Goal: Information Seeking & Learning: Learn about a topic

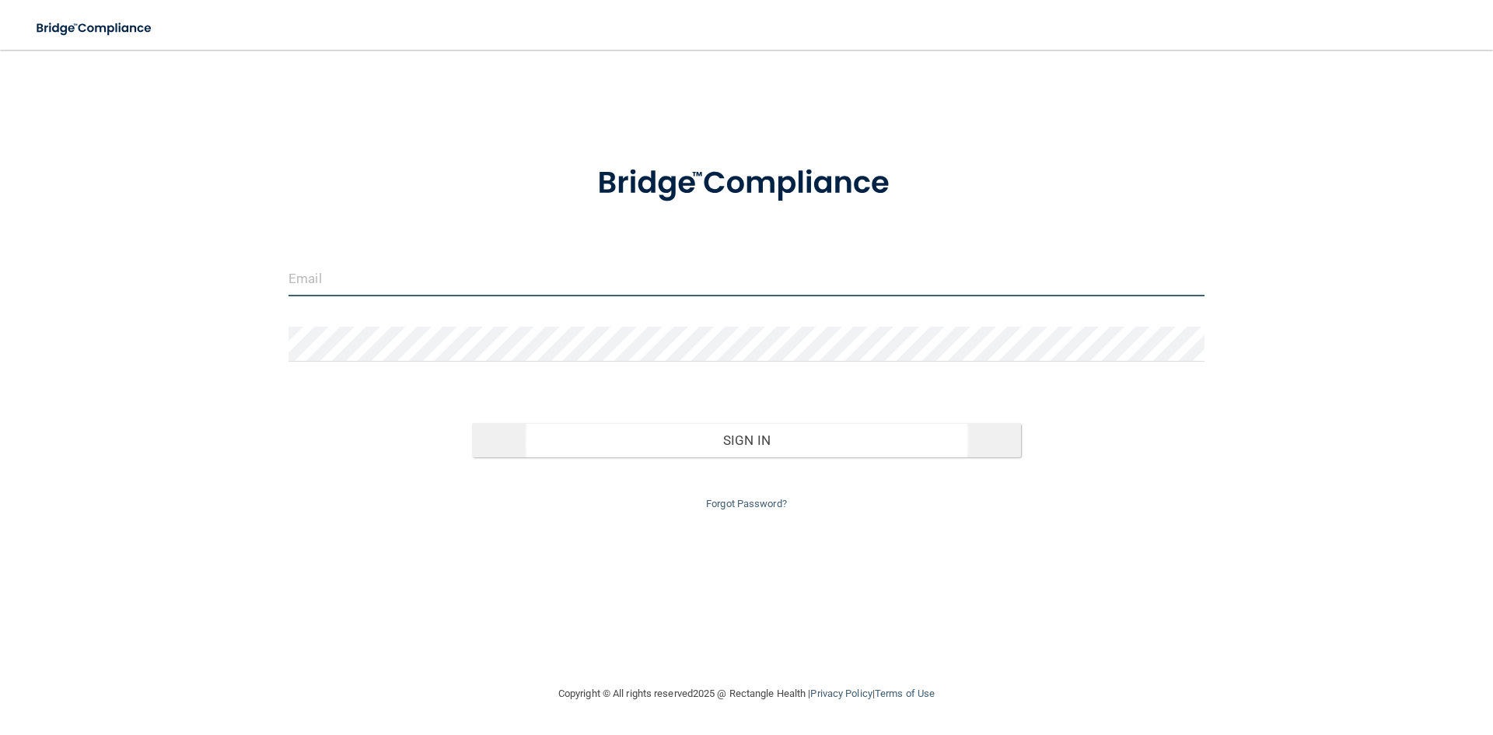
type input "[PERSON_NAME][EMAIL_ADDRESS][DOMAIN_NAME]"
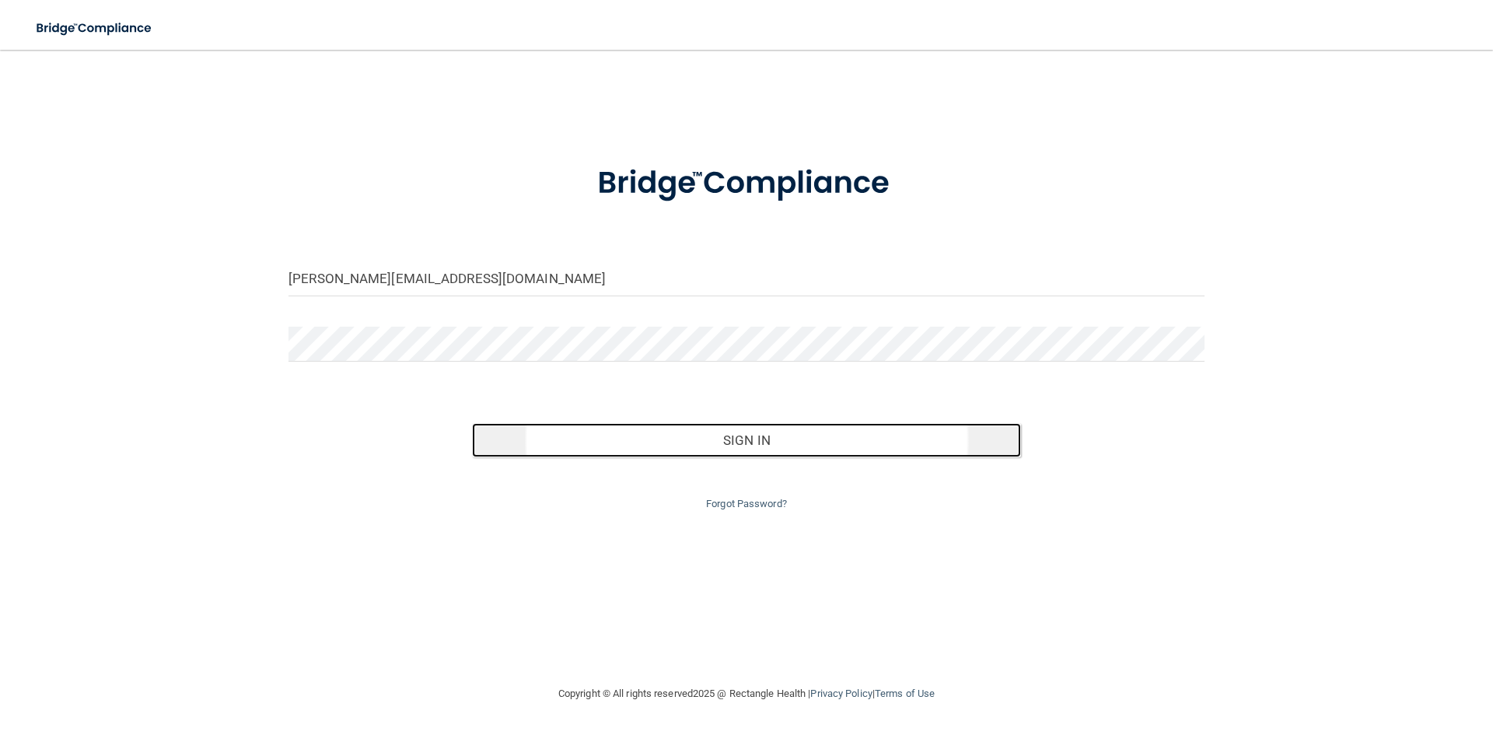
click at [784, 442] on button "Sign In" at bounding box center [747, 440] width 550 height 34
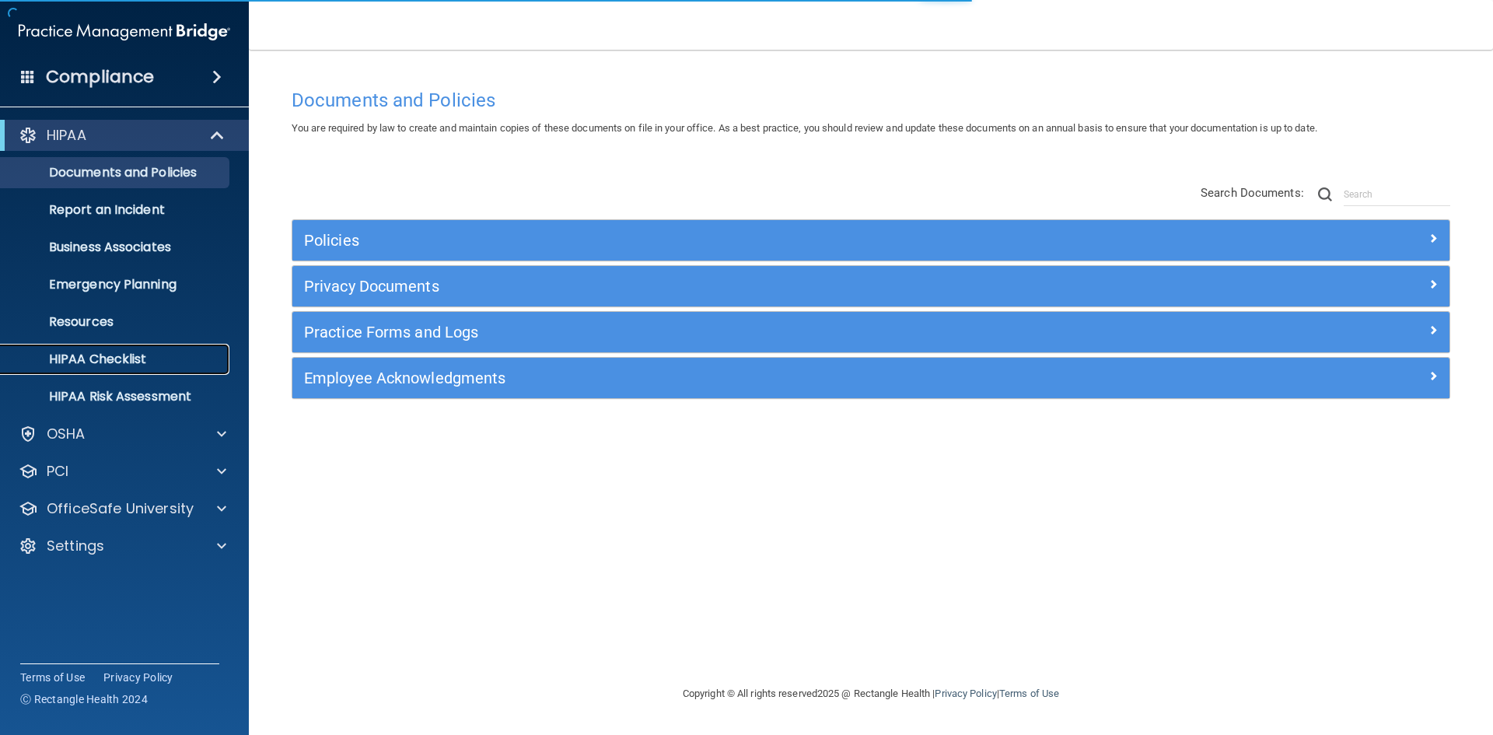
click at [139, 355] on p "HIPAA Checklist" at bounding box center [116, 359] width 212 height 16
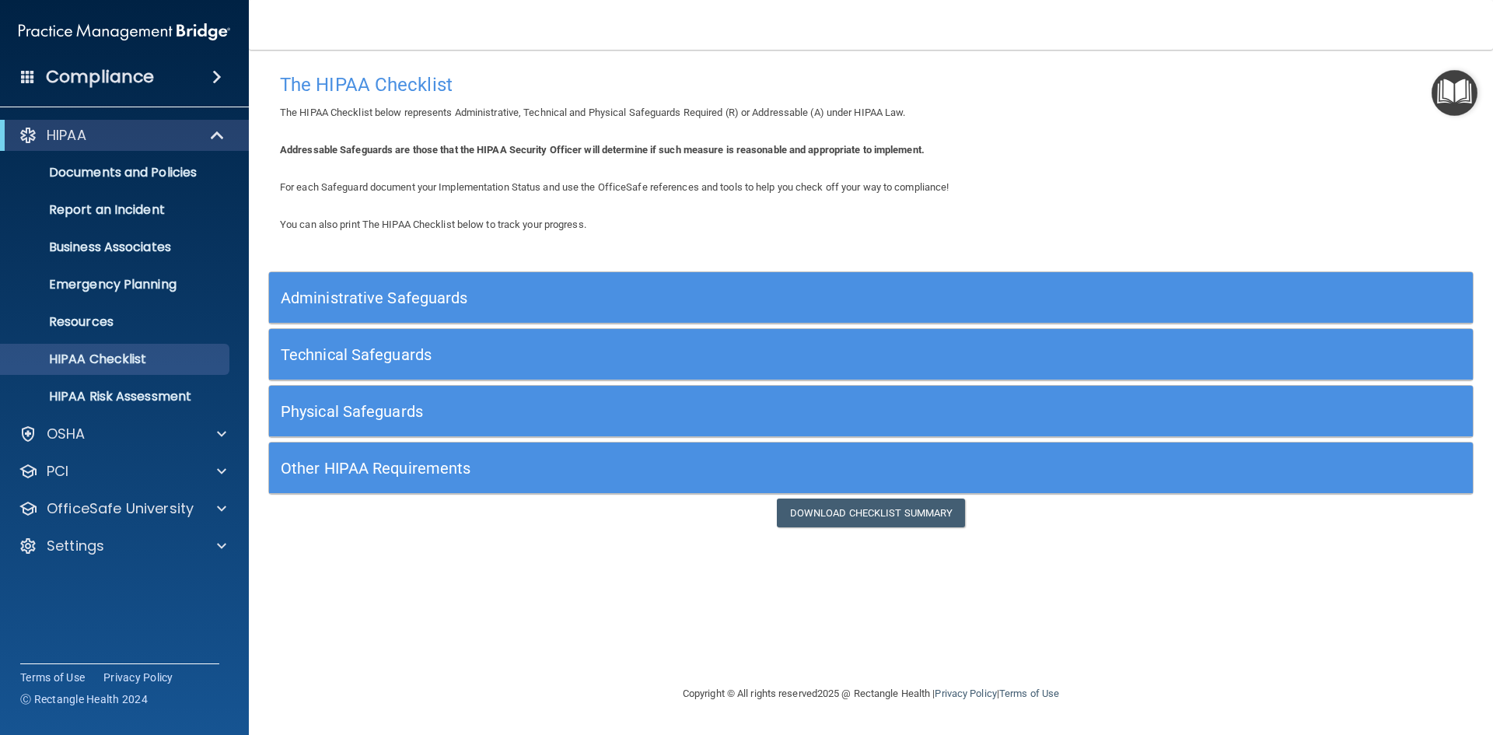
click at [388, 463] on h5 "Other HIPAA Requirements" at bounding box center [720, 467] width 879 height 17
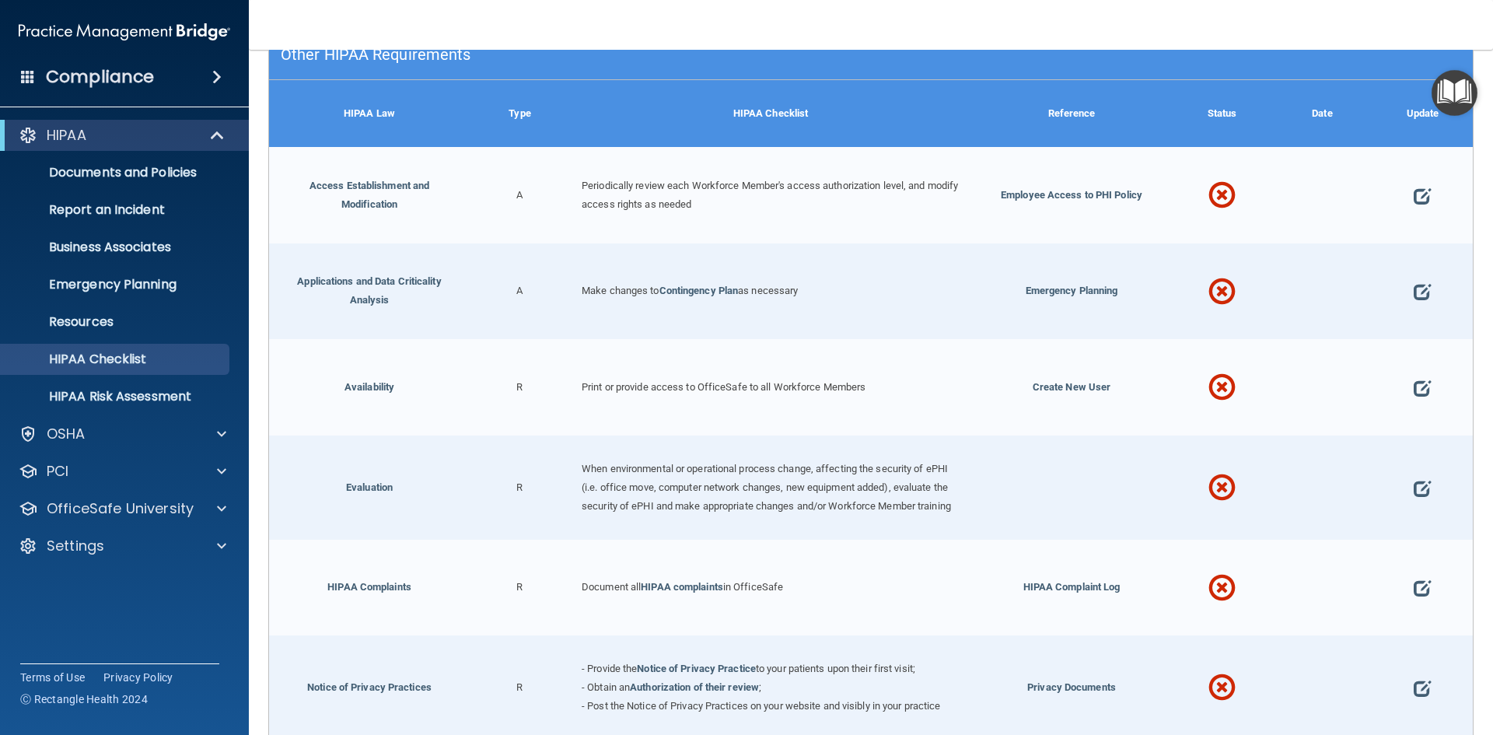
scroll to position [311, 0]
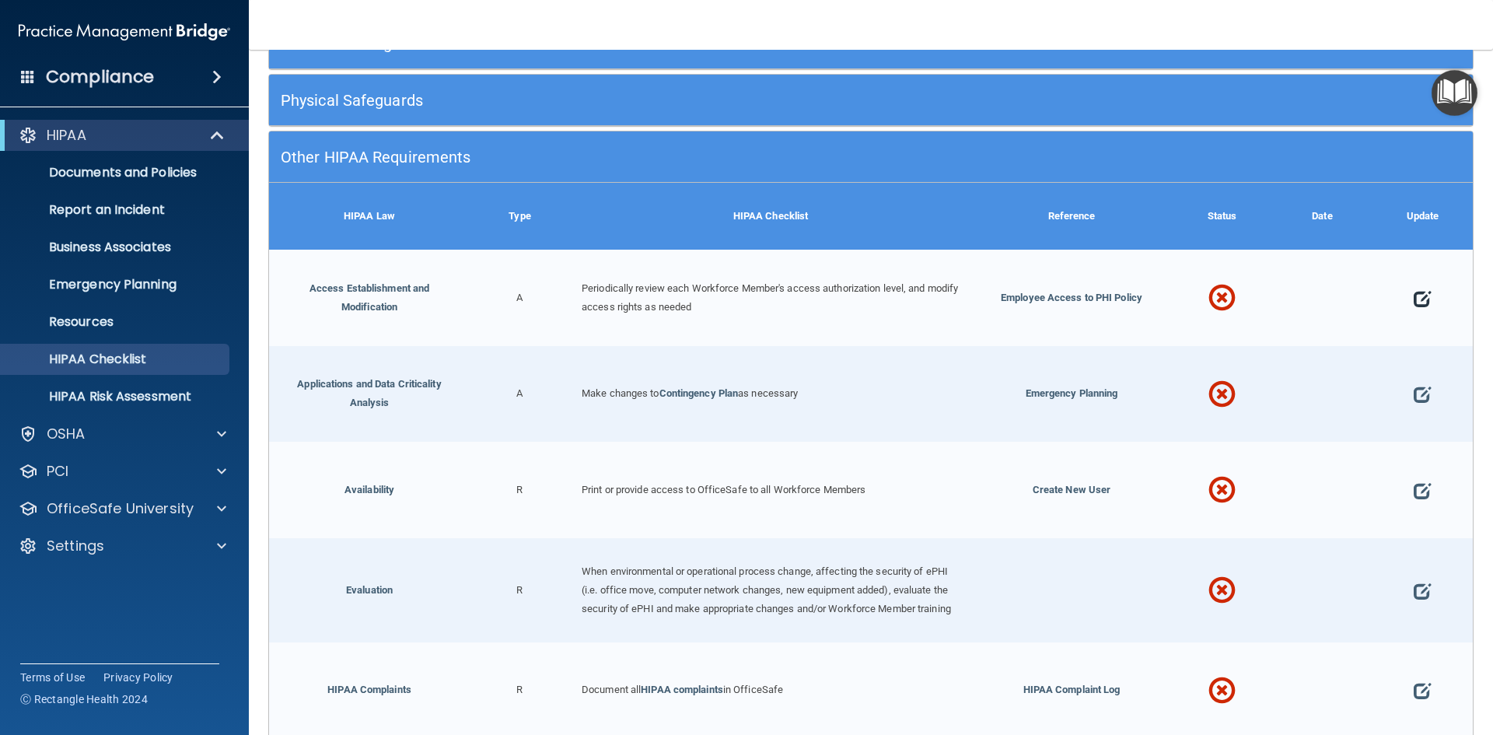
click at [1413, 293] on span at bounding box center [1421, 298] width 17 height 48
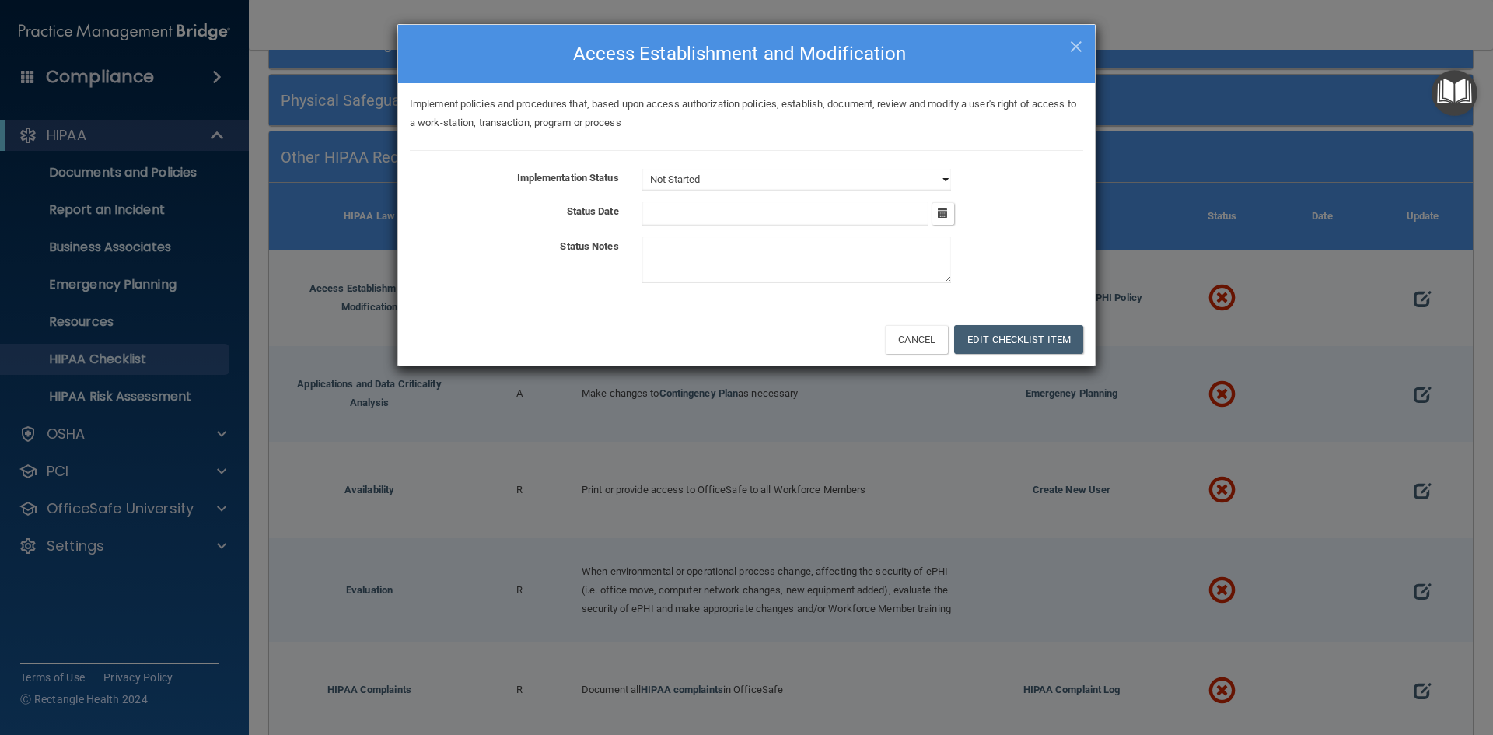
click at [718, 180] on select "Not Started In Progress Completed" at bounding box center [796, 180] width 309 height 22
click at [642, 169] on select "Not Started In Progress Completed" at bounding box center [796, 180] width 309 height 22
click at [701, 213] on input "text" at bounding box center [785, 213] width 287 height 23
click at [681, 259] on textarea at bounding box center [796, 260] width 309 height 46
click at [920, 340] on button "Cancel" at bounding box center [916, 339] width 63 height 29
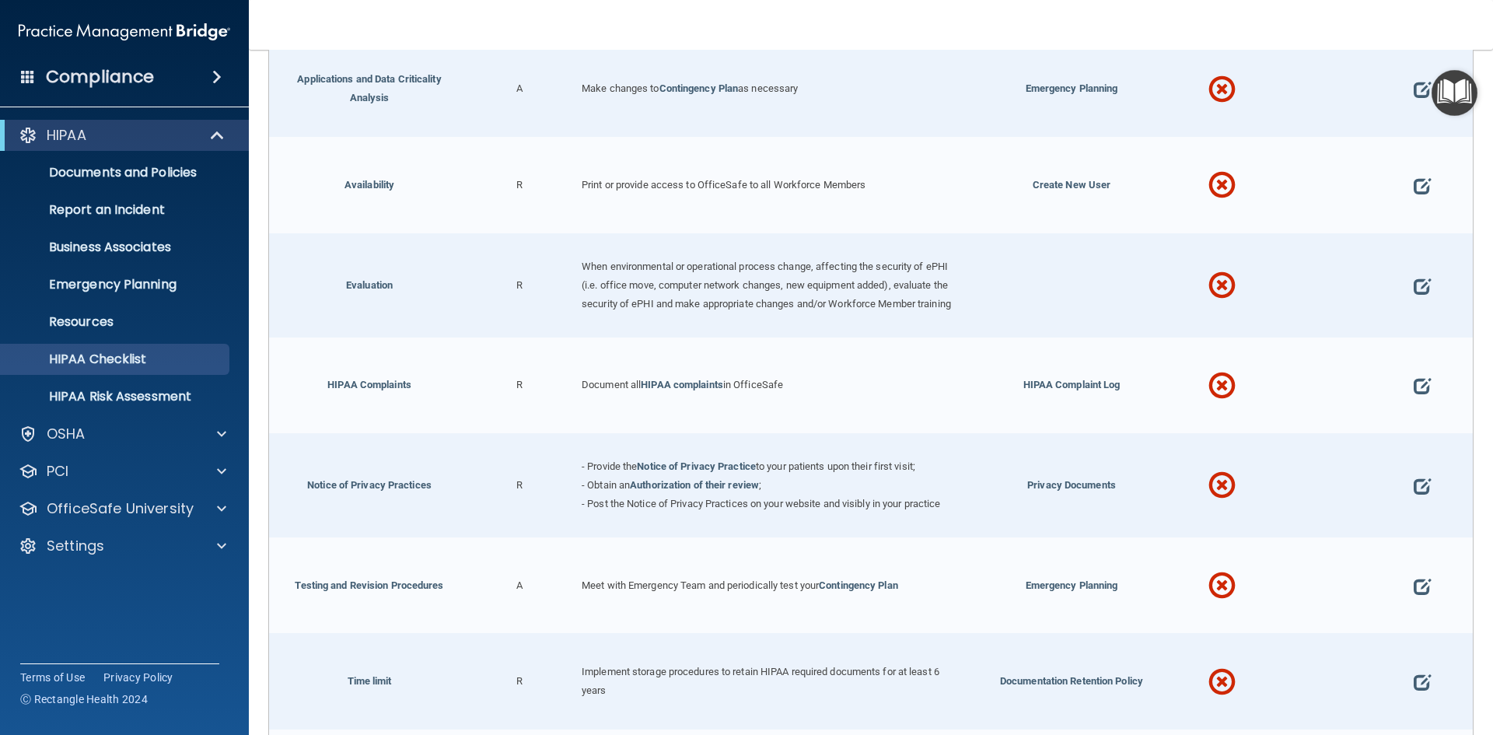
scroll to position [622, 0]
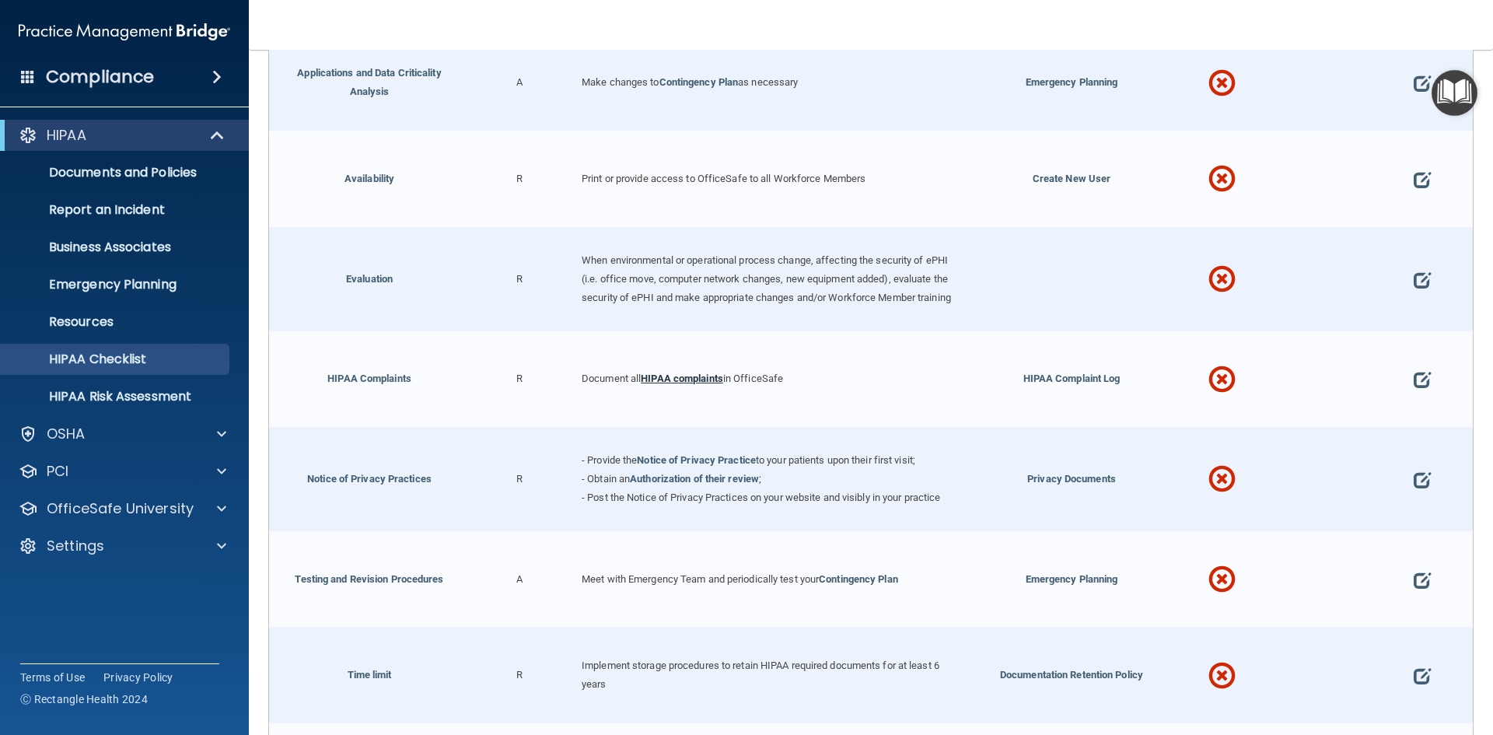
click at [685, 384] on link "HIPAA complaints" at bounding box center [682, 378] width 82 height 12
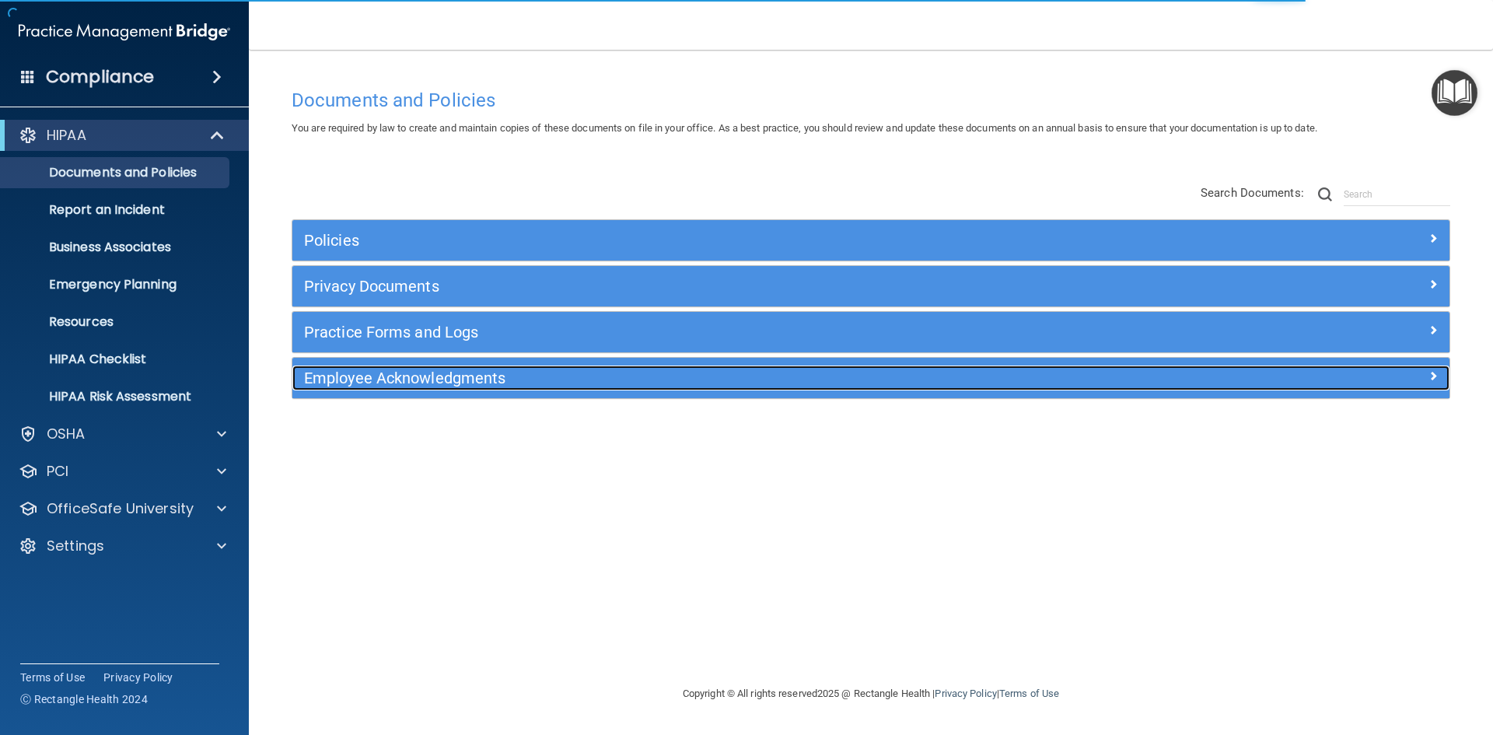
click at [357, 377] on h5 "Employee Acknowledgments" at bounding box center [726, 377] width 844 height 17
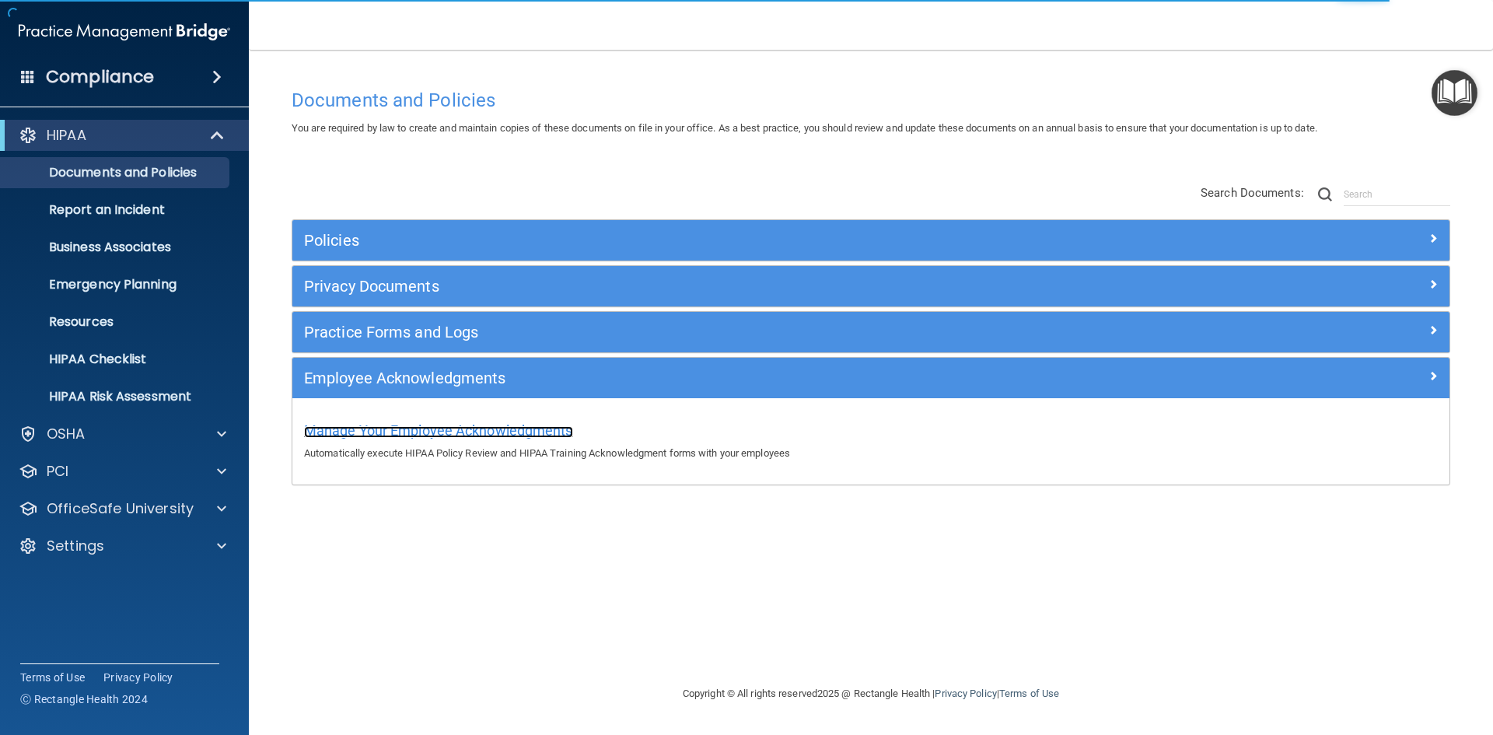
click at [372, 425] on span "Manage Your Employee Acknowledgments" at bounding box center [438, 430] width 269 height 16
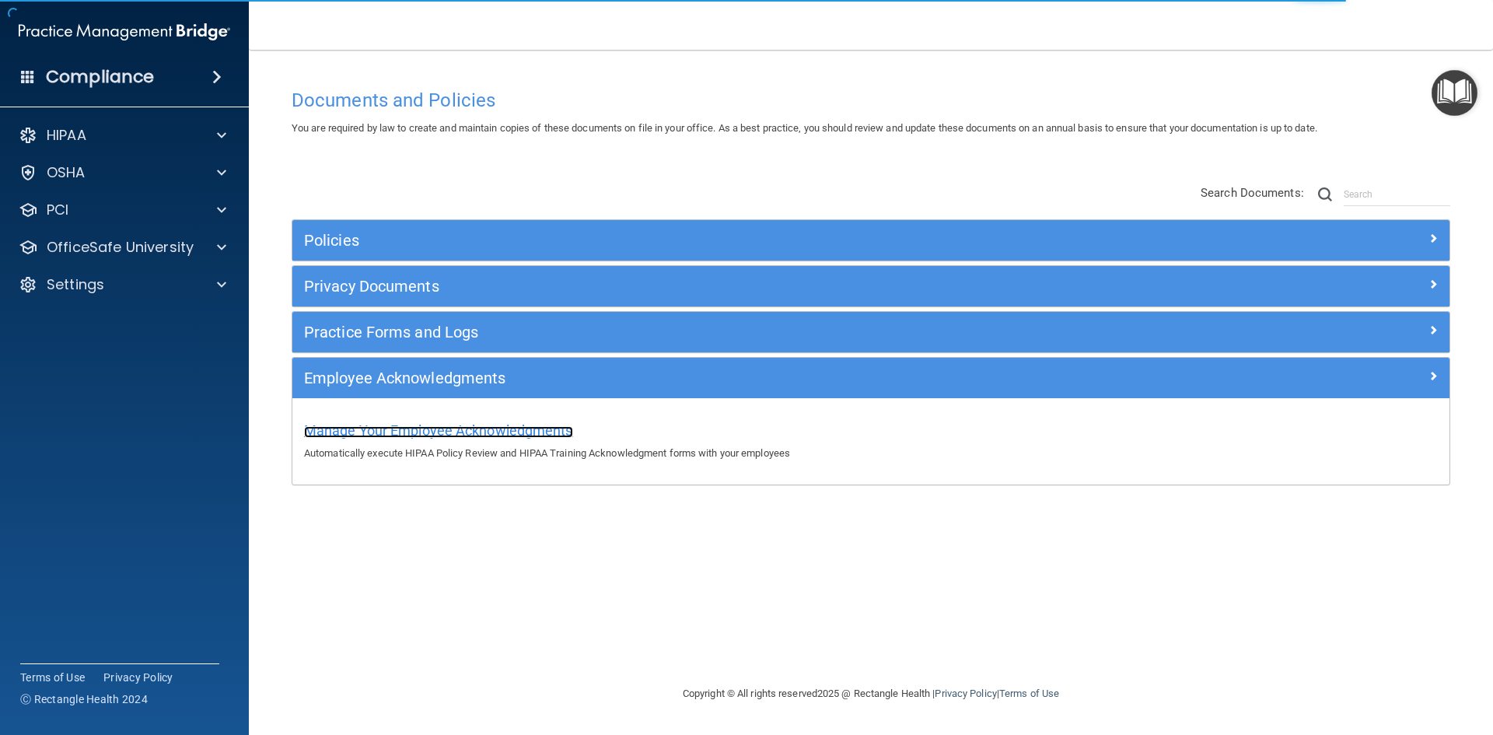
click at [418, 429] on span "Manage Your Employee Acknowledgments" at bounding box center [438, 430] width 269 height 16
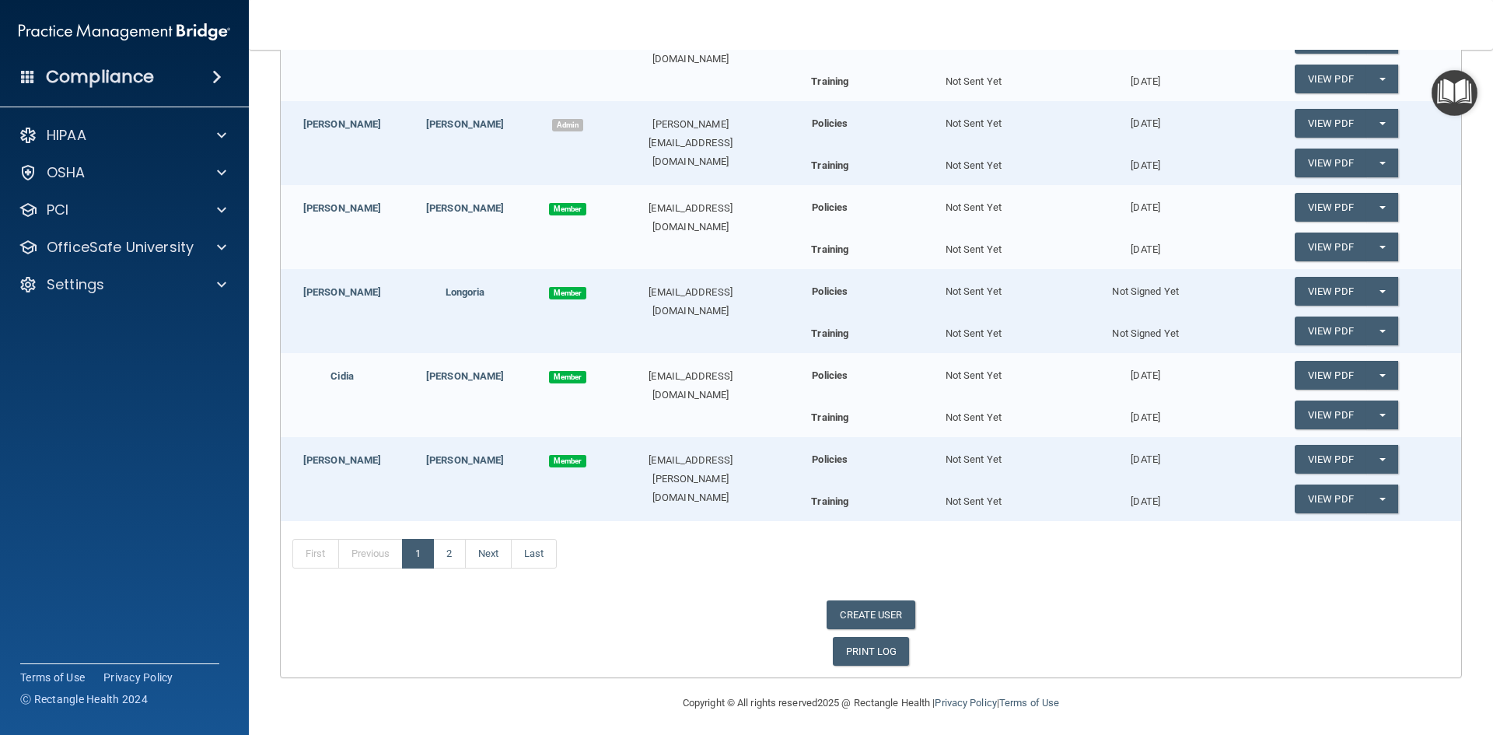
scroll to position [300, 0]
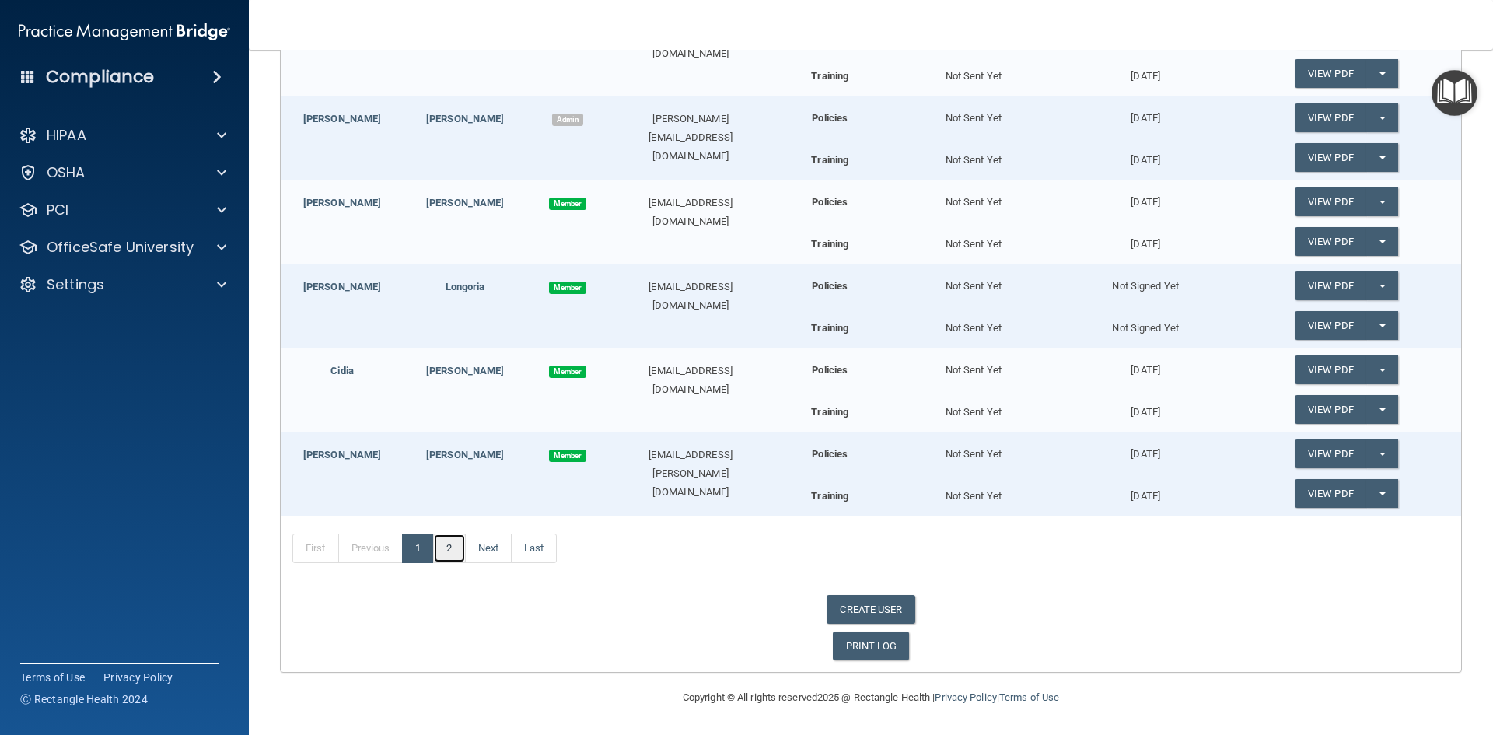
click at [444, 545] on link "2" at bounding box center [449, 548] width 32 height 30
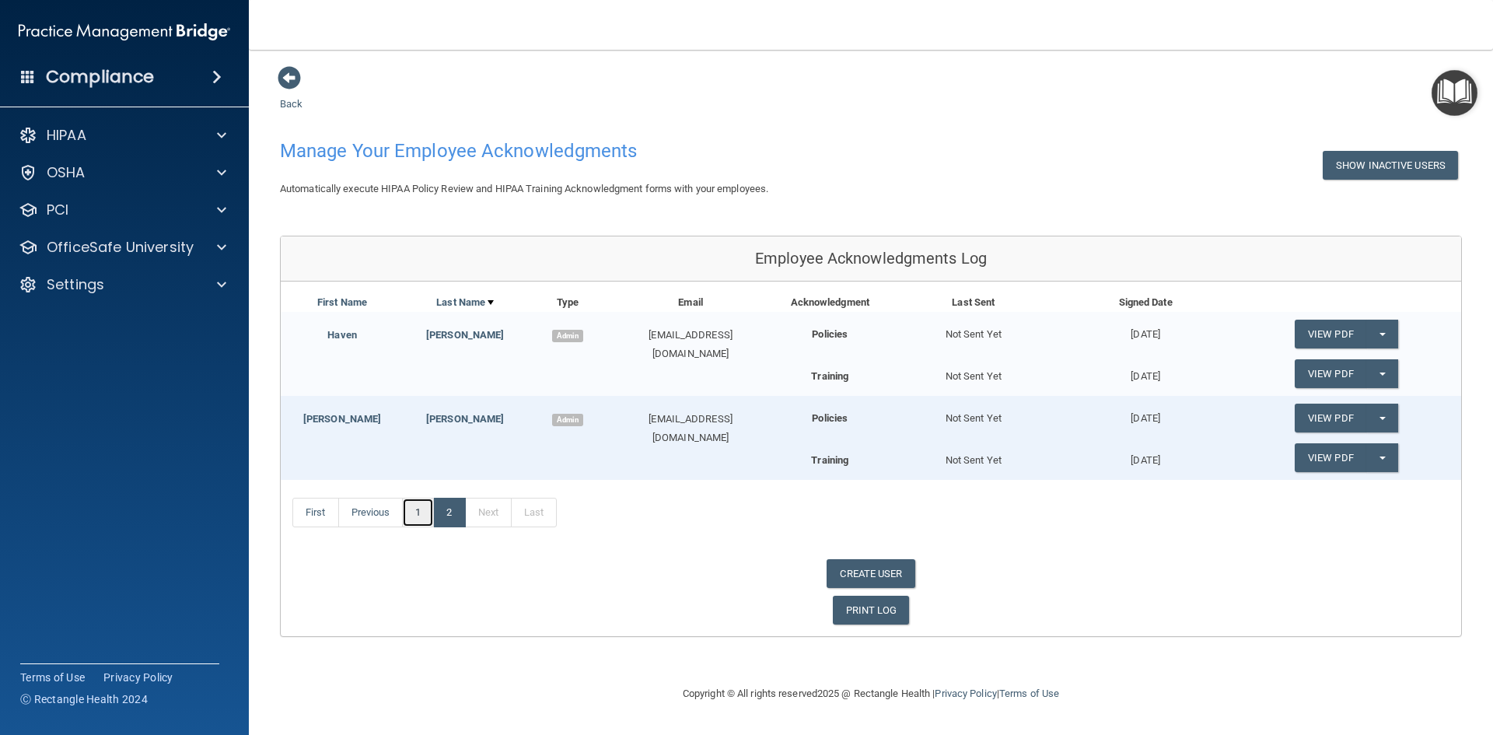
click at [416, 507] on link "1" at bounding box center [418, 513] width 32 height 30
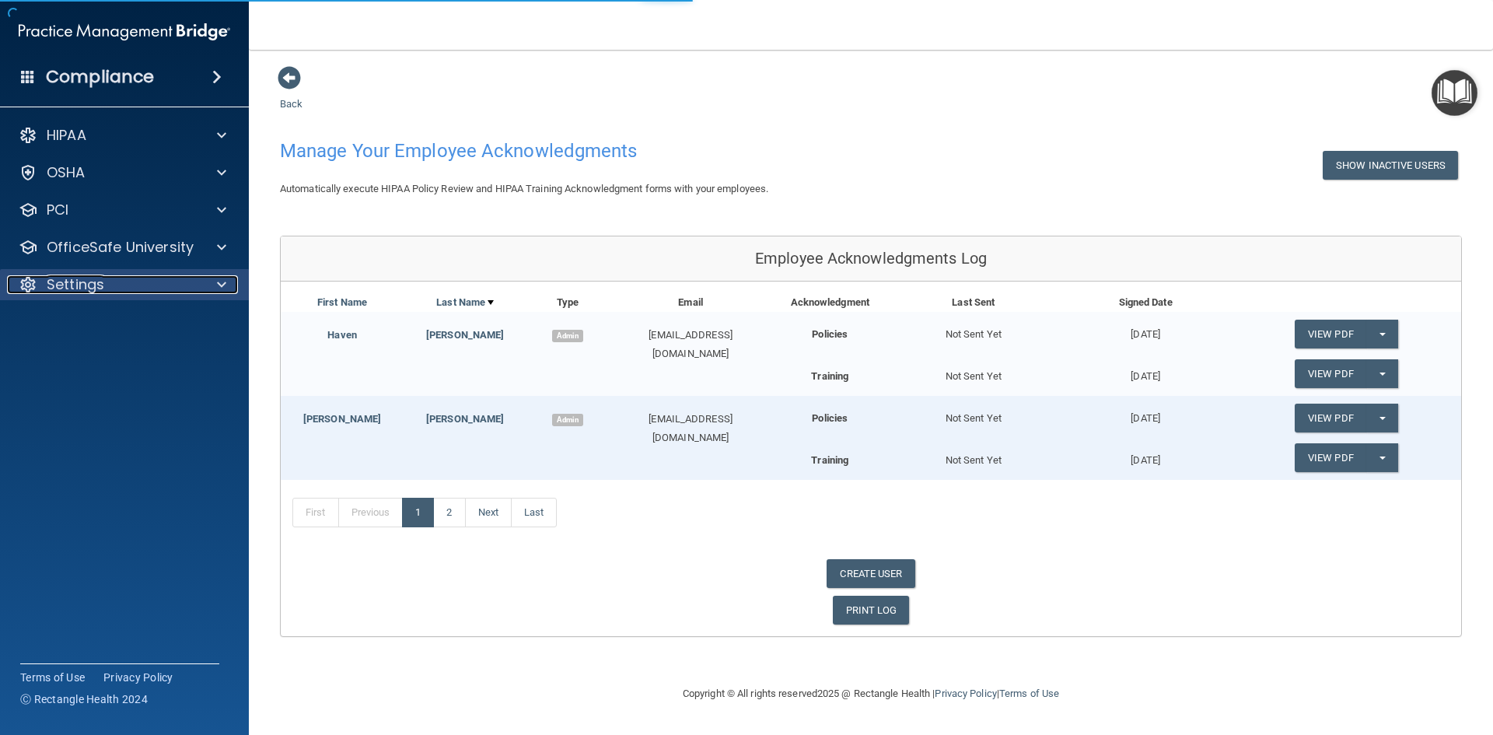
click at [115, 280] on div "Settings" at bounding box center [103, 284] width 193 height 19
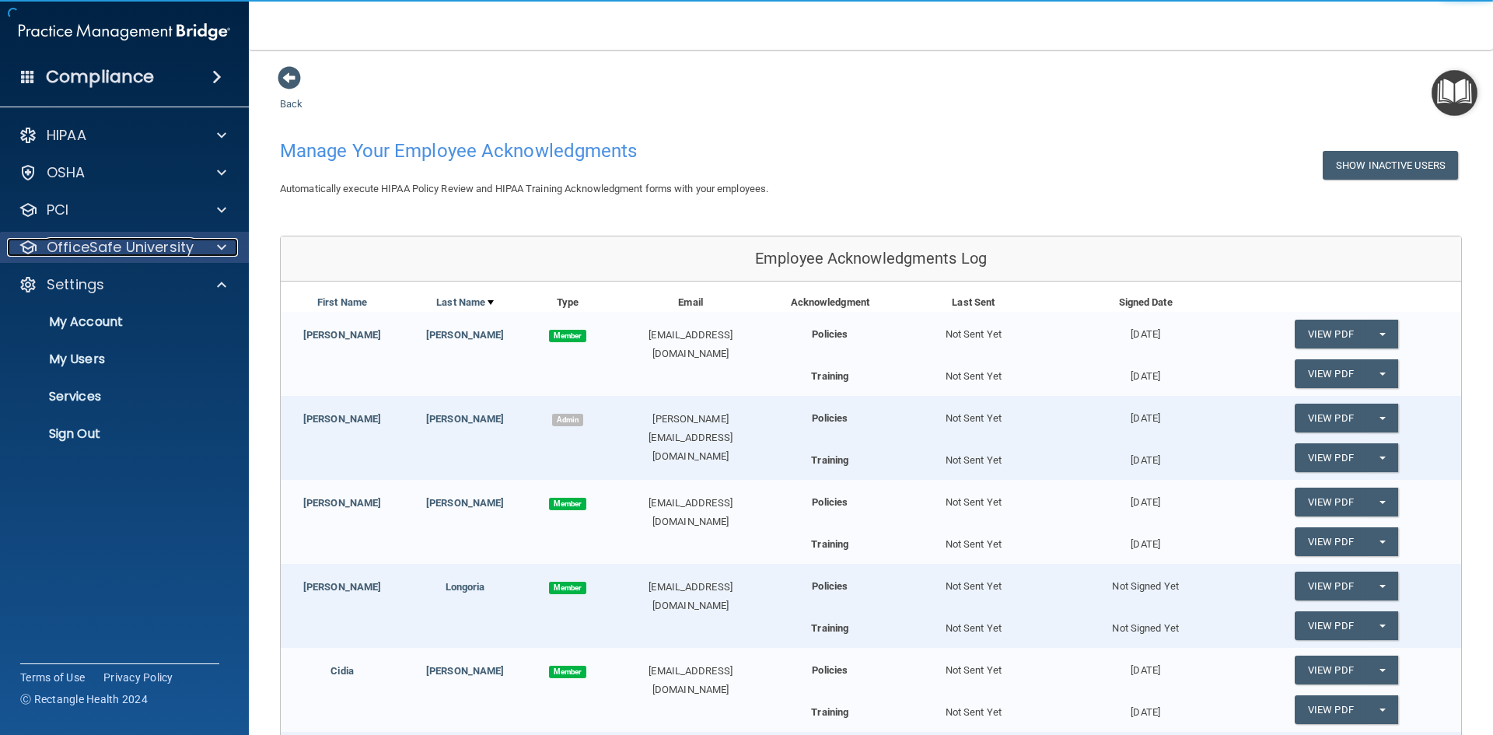
click at [136, 246] on p "OfficeSafe University" at bounding box center [120, 247] width 147 height 19
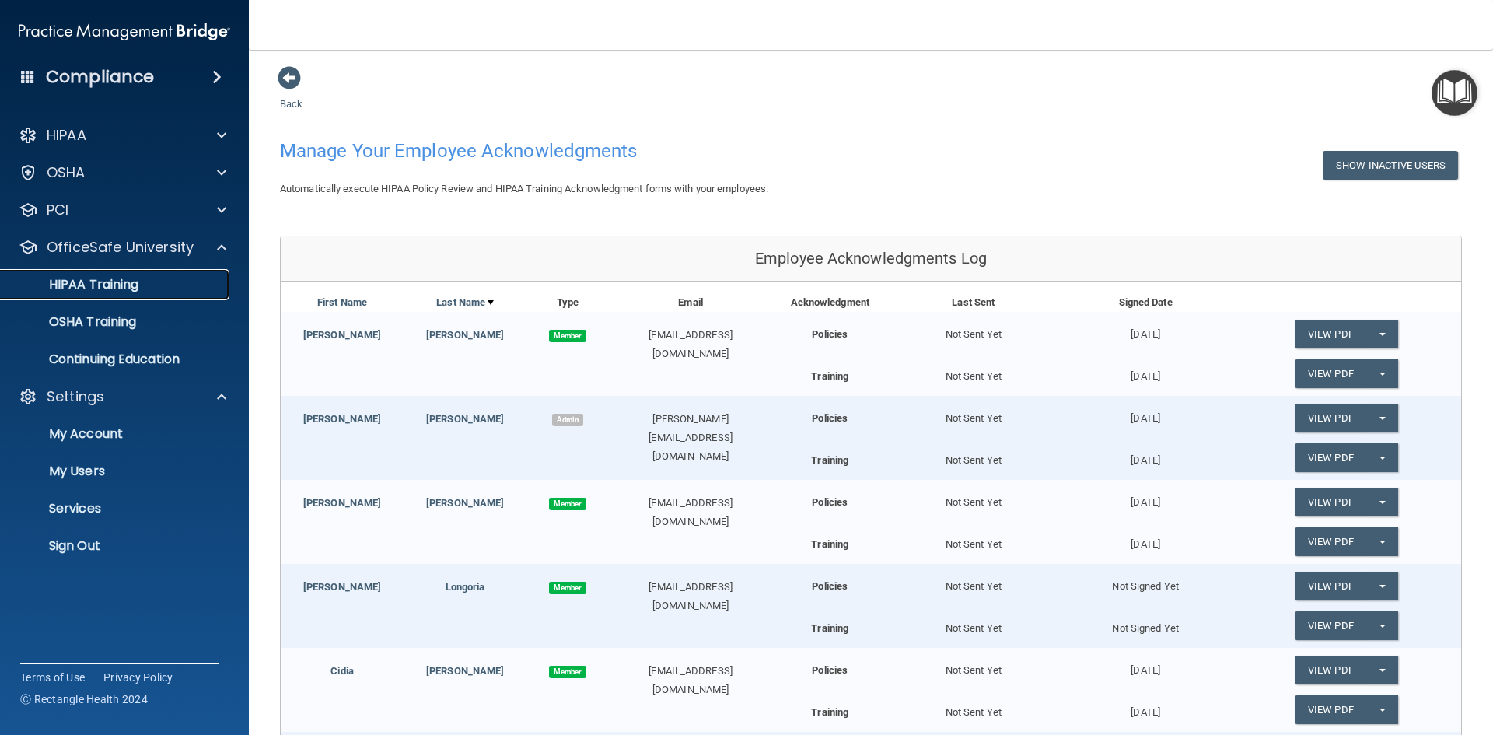
click at [103, 281] on p "HIPAA Training" at bounding box center [74, 285] width 128 height 16
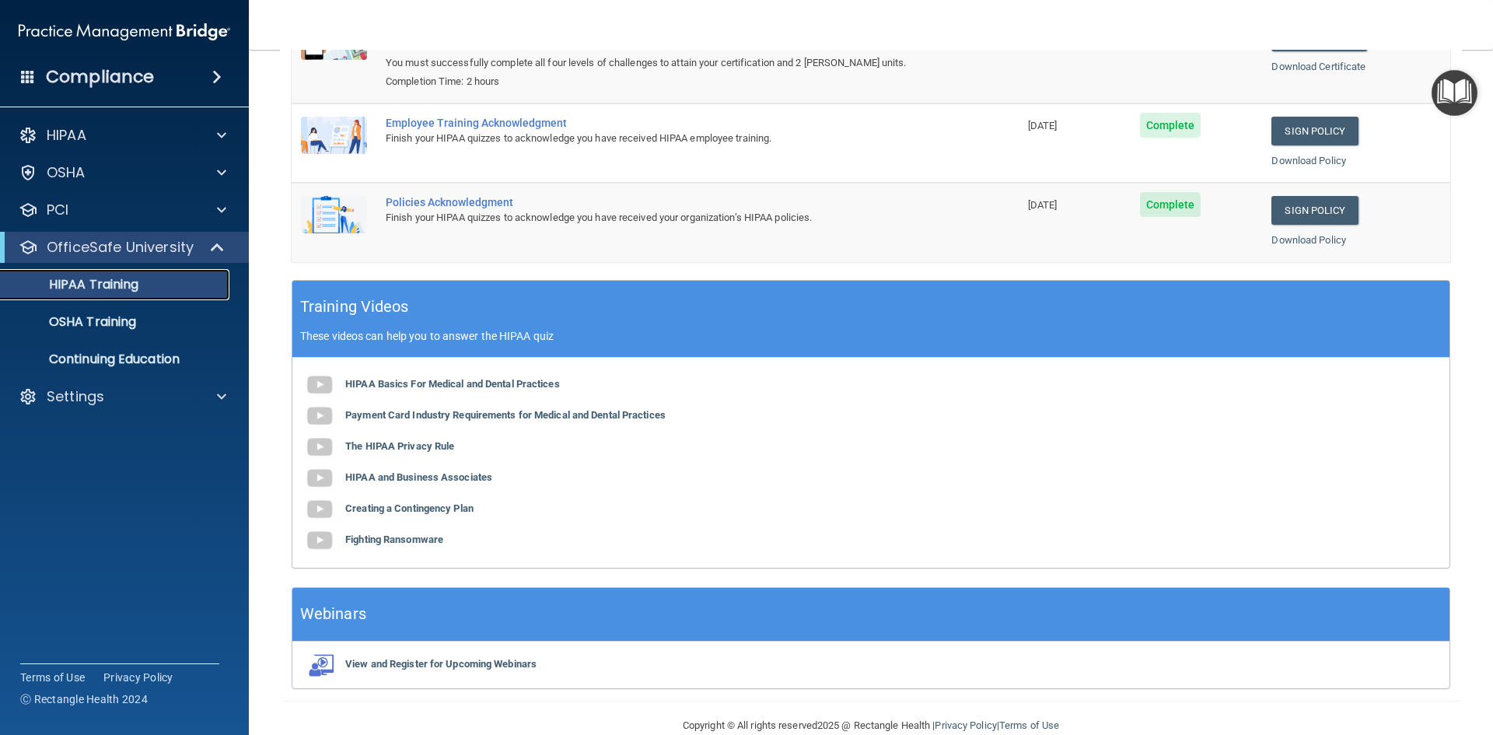
scroll to position [293, 0]
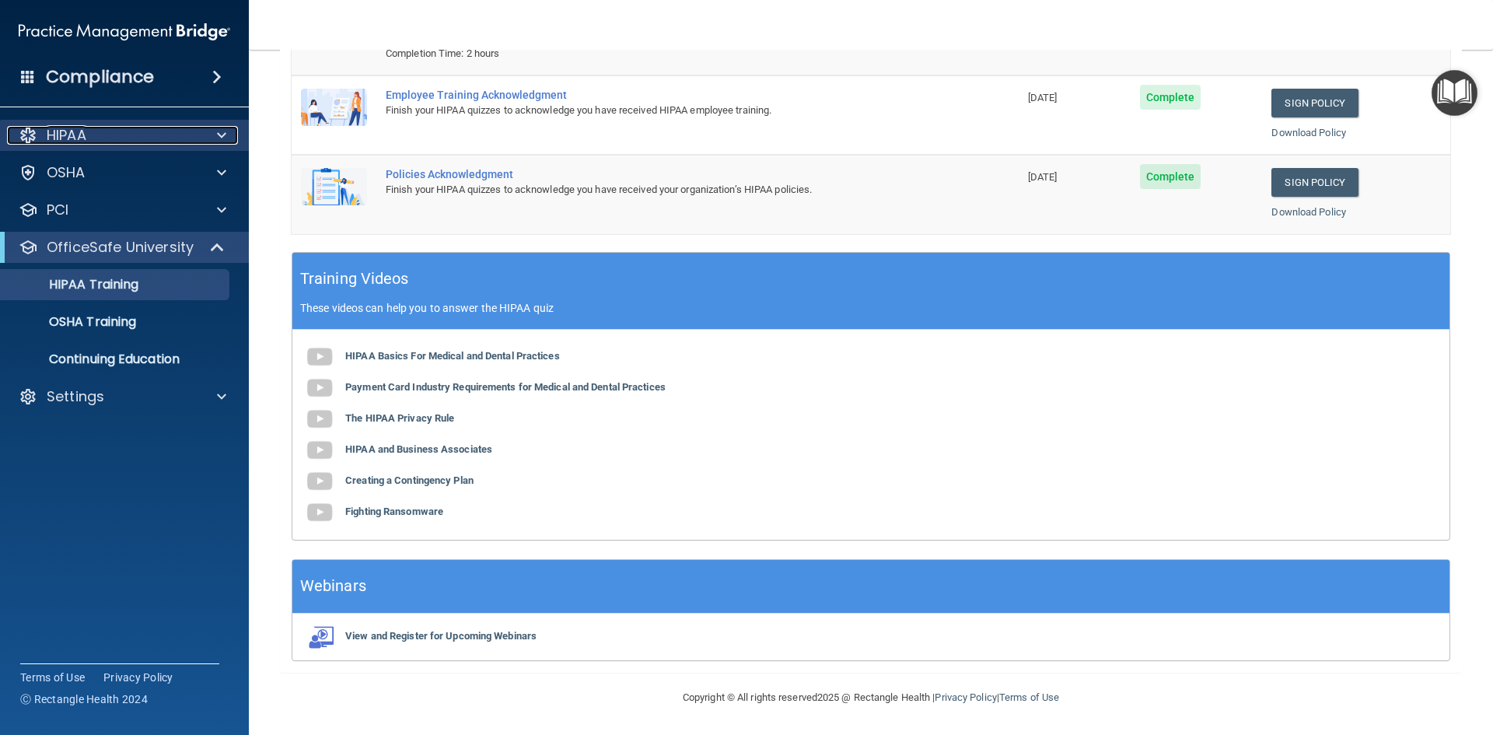
click at [167, 134] on div "HIPAA" at bounding box center [103, 135] width 193 height 19
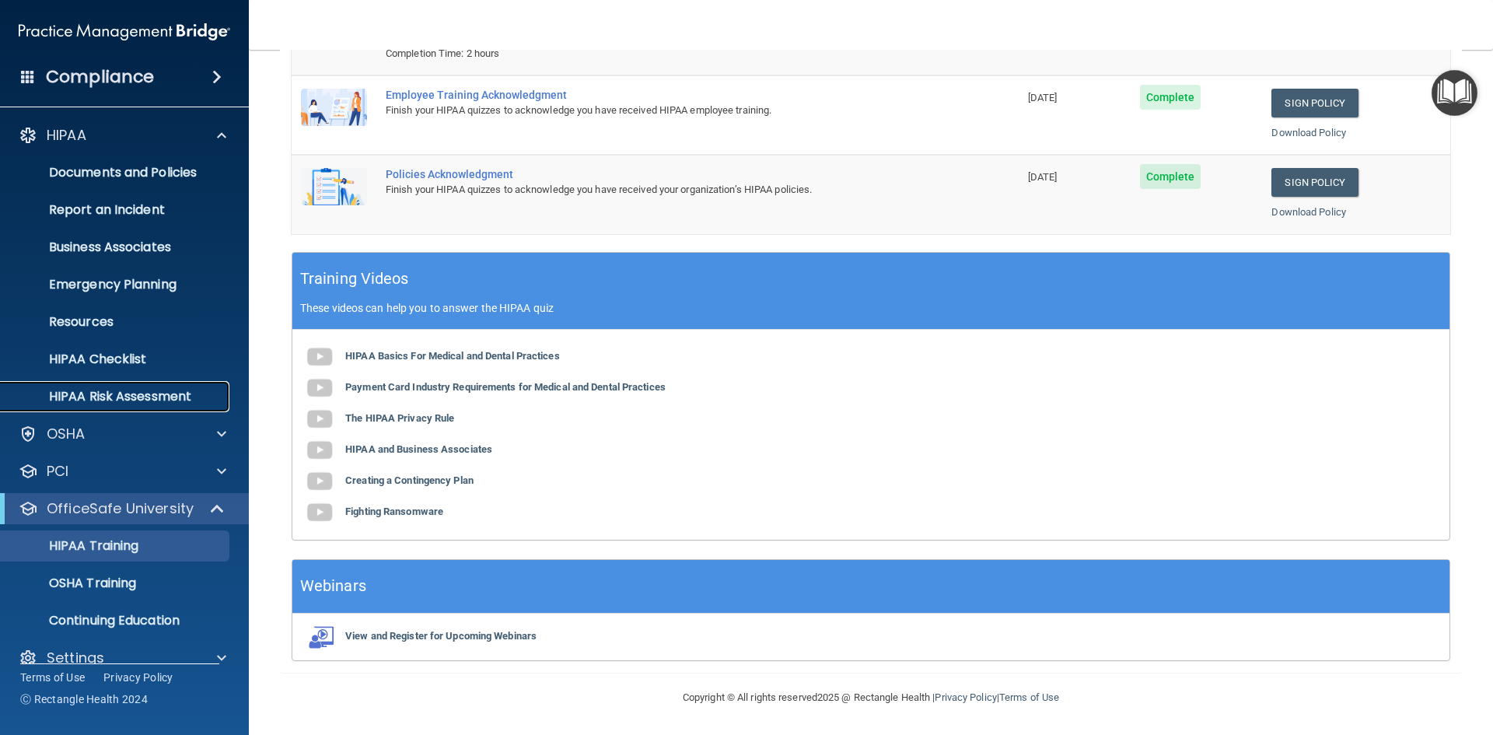
click at [141, 392] on p "HIPAA Risk Assessment" at bounding box center [116, 397] width 212 height 16
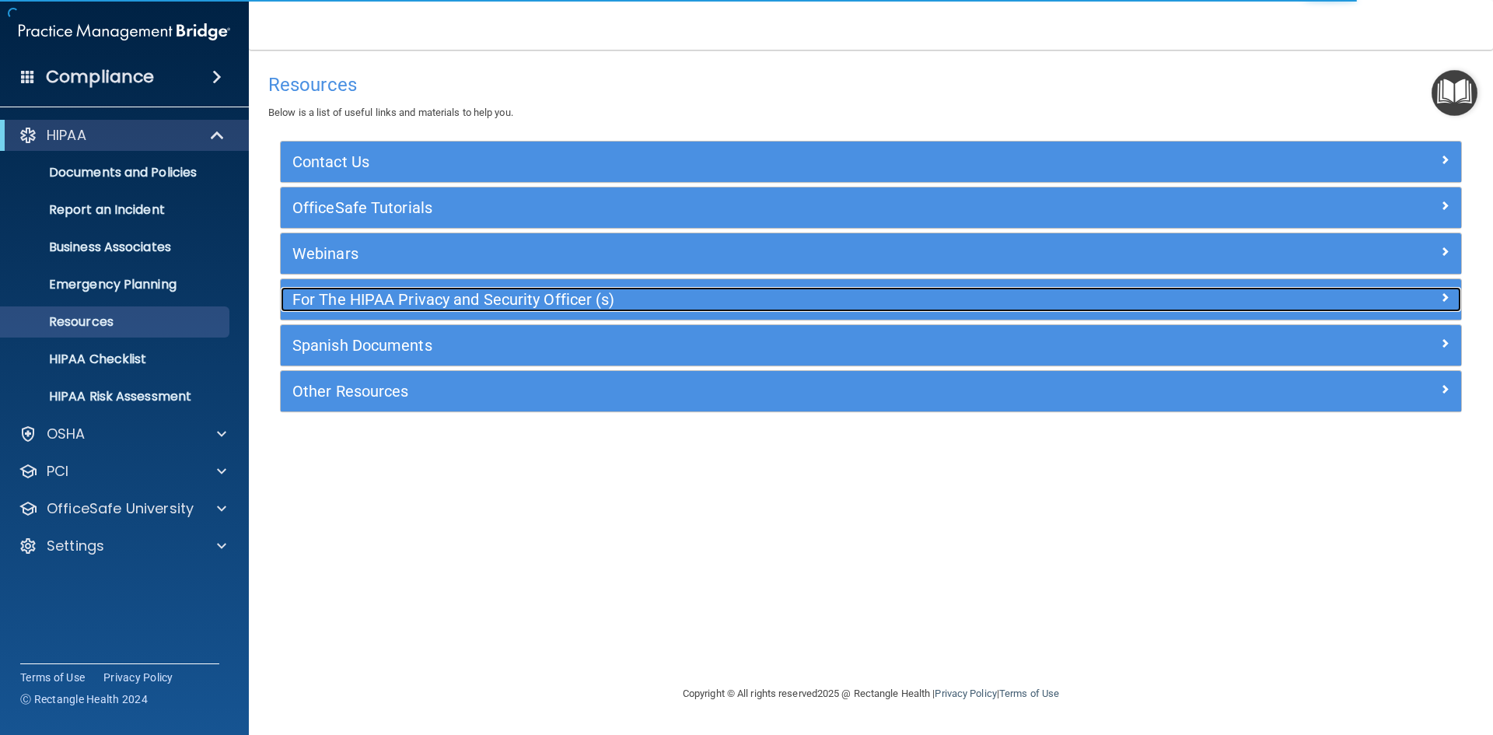
click at [410, 295] on h5 "For The HIPAA Privacy and Security Officer (s)" at bounding box center [723, 299] width 862 height 17
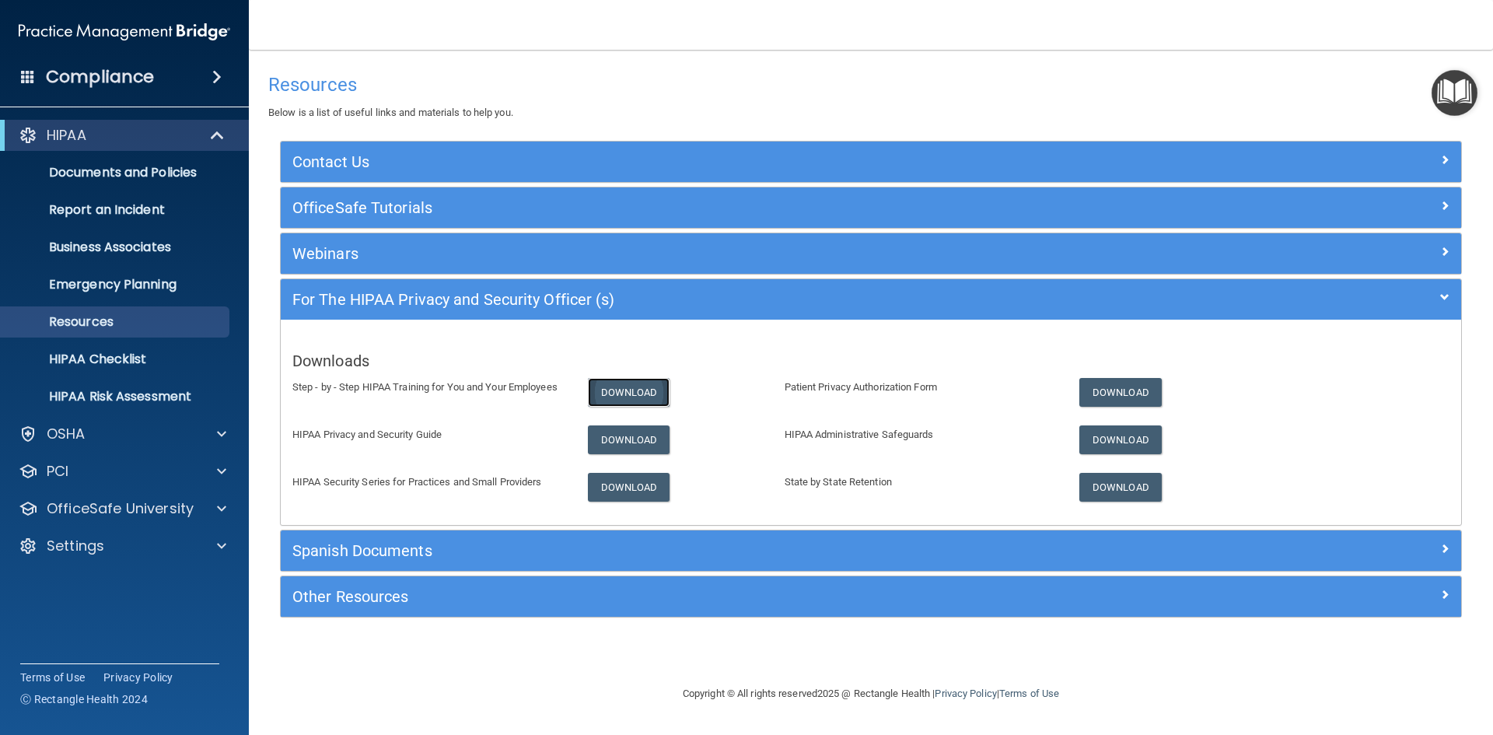
click at [634, 390] on link "Download" at bounding box center [629, 392] width 82 height 29
click at [634, 434] on link "Download" at bounding box center [629, 439] width 82 height 29
click at [613, 484] on link "Download" at bounding box center [629, 487] width 82 height 29
click at [1098, 393] on link "Download" at bounding box center [1120, 392] width 82 height 29
click at [98, 391] on p "HIPAA Risk Assessment" at bounding box center [116, 397] width 212 height 16
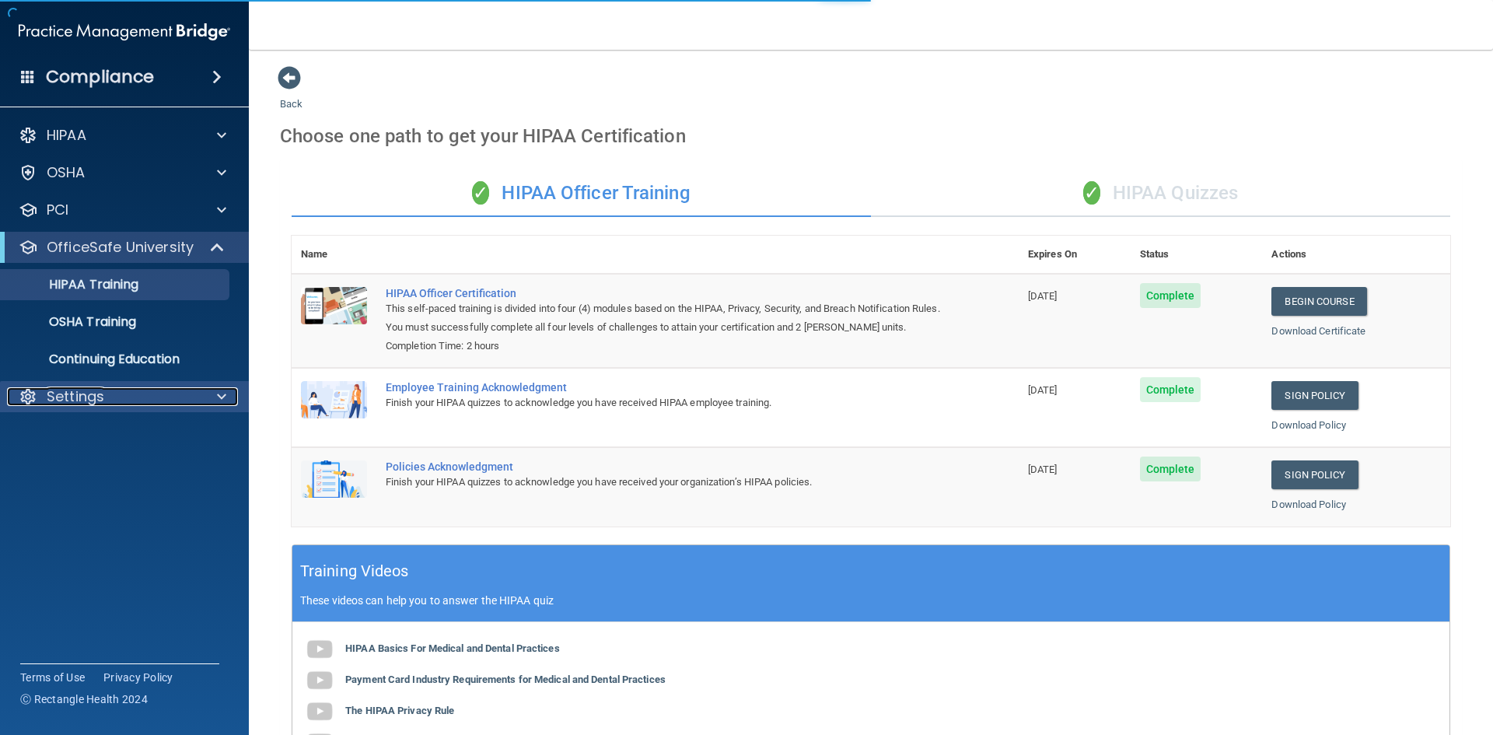
click at [95, 396] on p "Settings" at bounding box center [76, 396] width 58 height 19
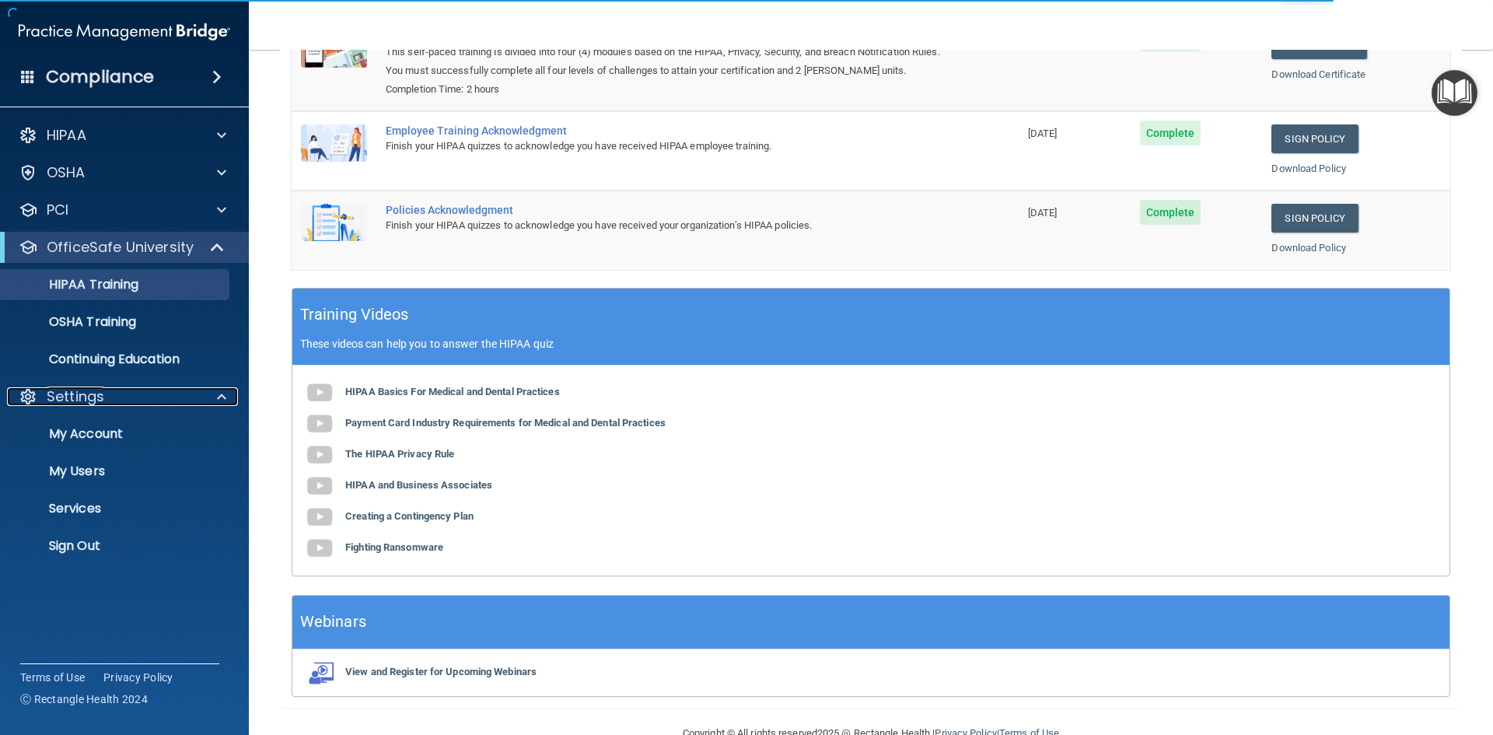
scroll to position [293, 0]
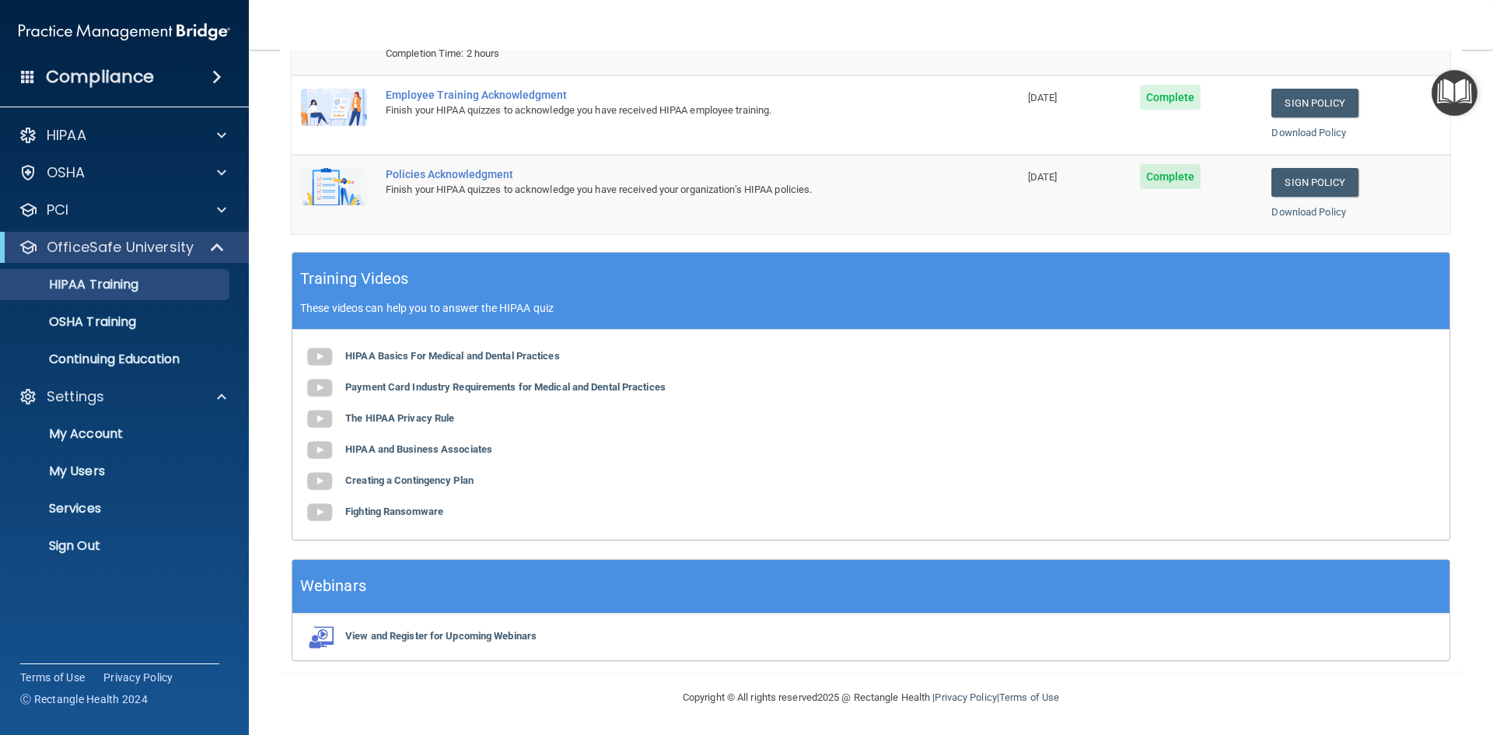
click at [109, 85] on h4 "Compliance" at bounding box center [100, 77] width 108 height 22
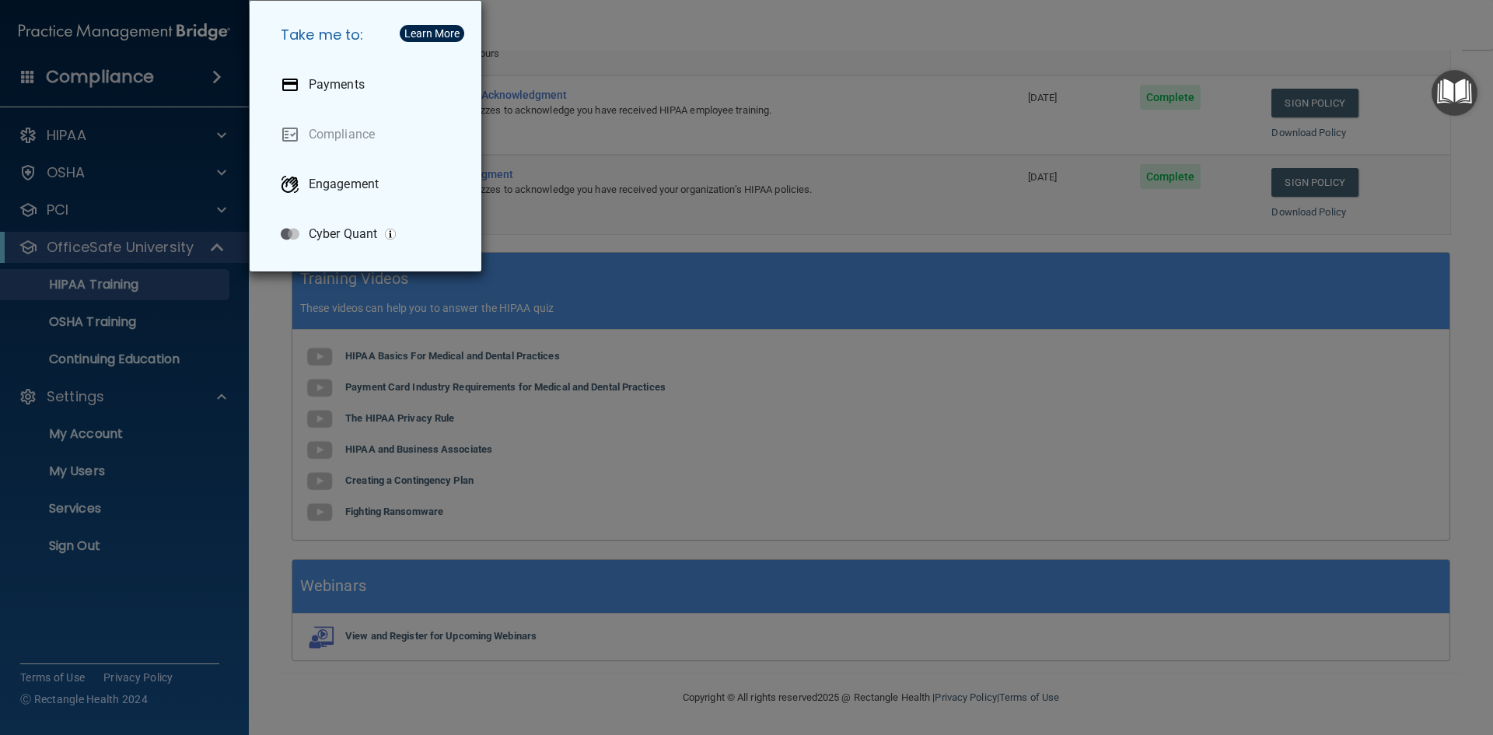
click at [121, 619] on div "Take me to: Payments Compliance Engagement Cyber Quant" at bounding box center [746, 367] width 1493 height 735
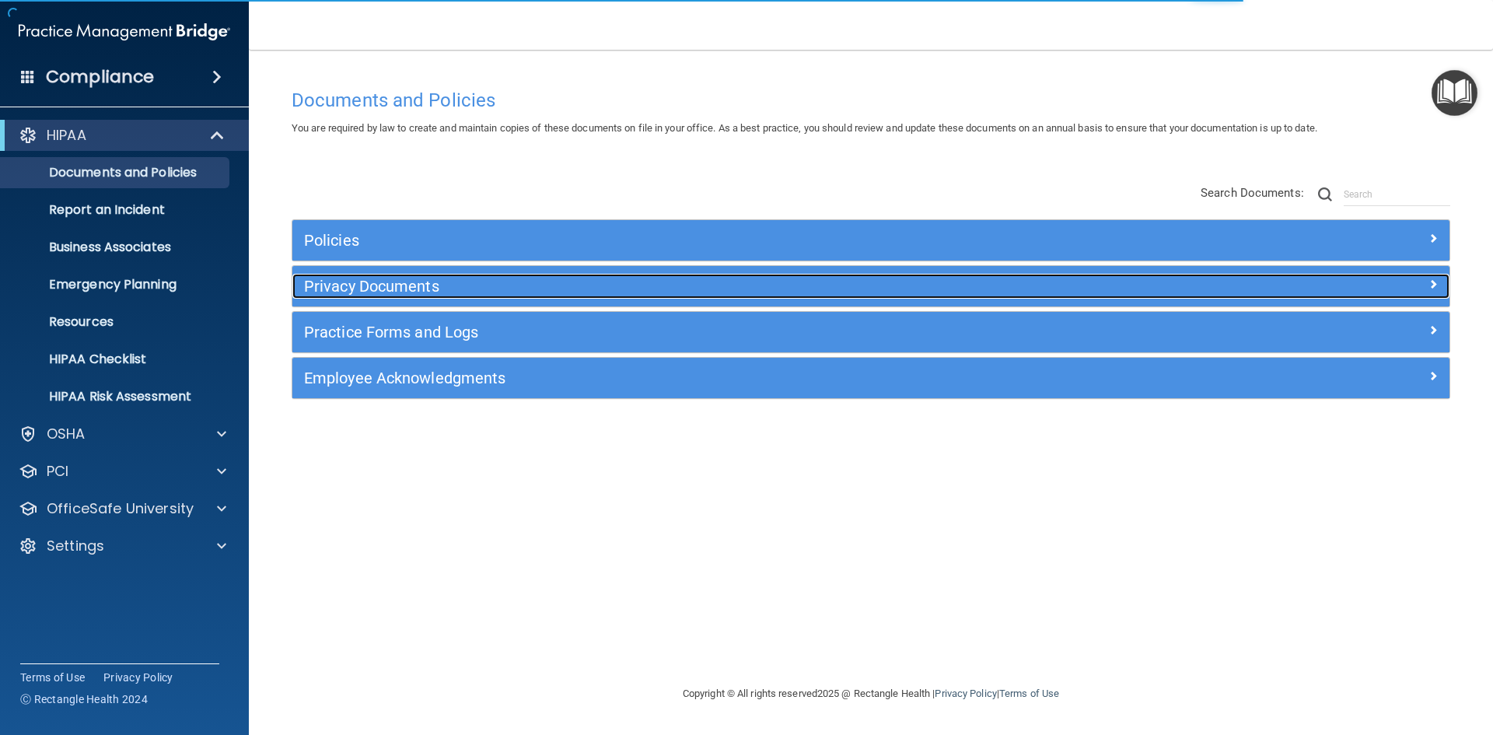
click at [331, 278] on h5 "Privacy Documents" at bounding box center [726, 286] width 844 height 17
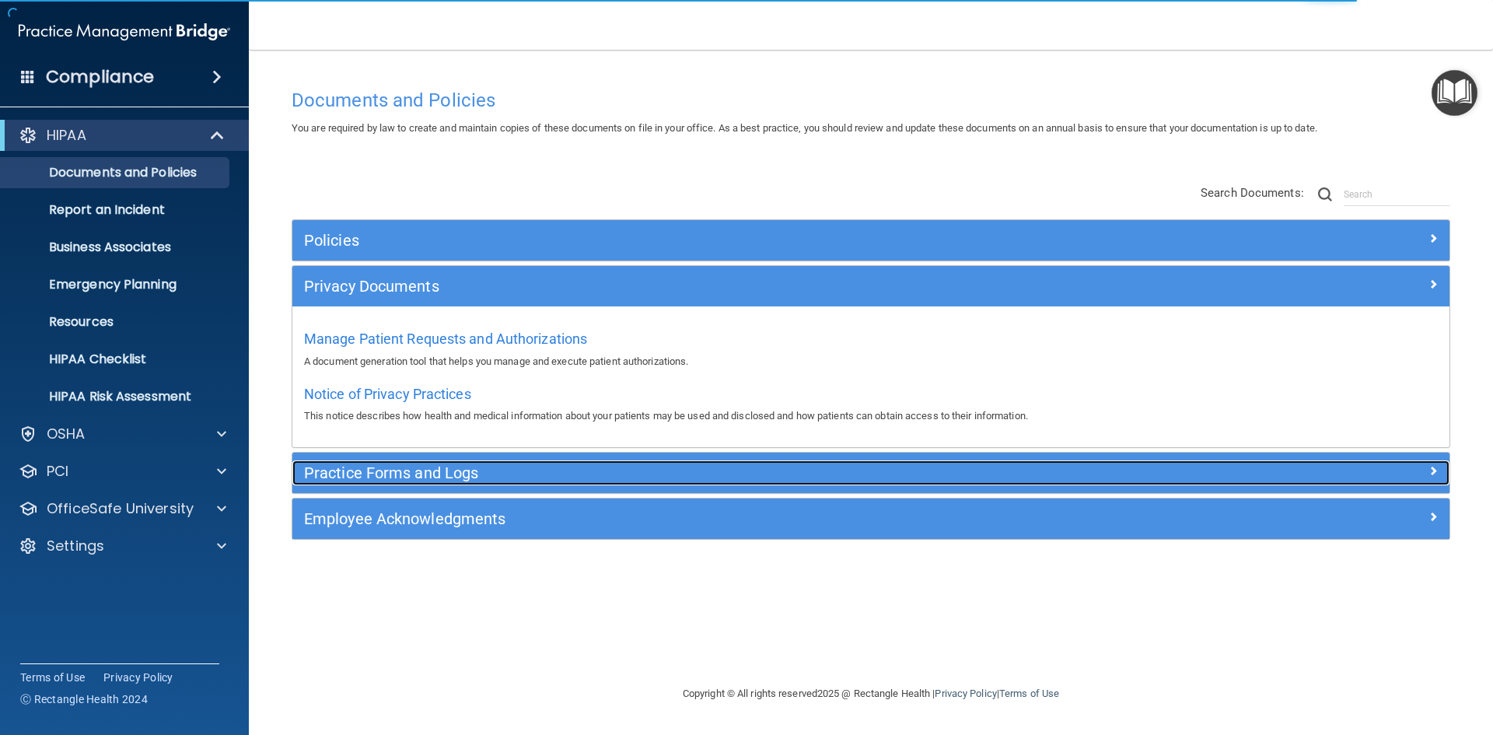
click at [359, 471] on h5 "Practice Forms and Logs" at bounding box center [726, 472] width 844 height 17
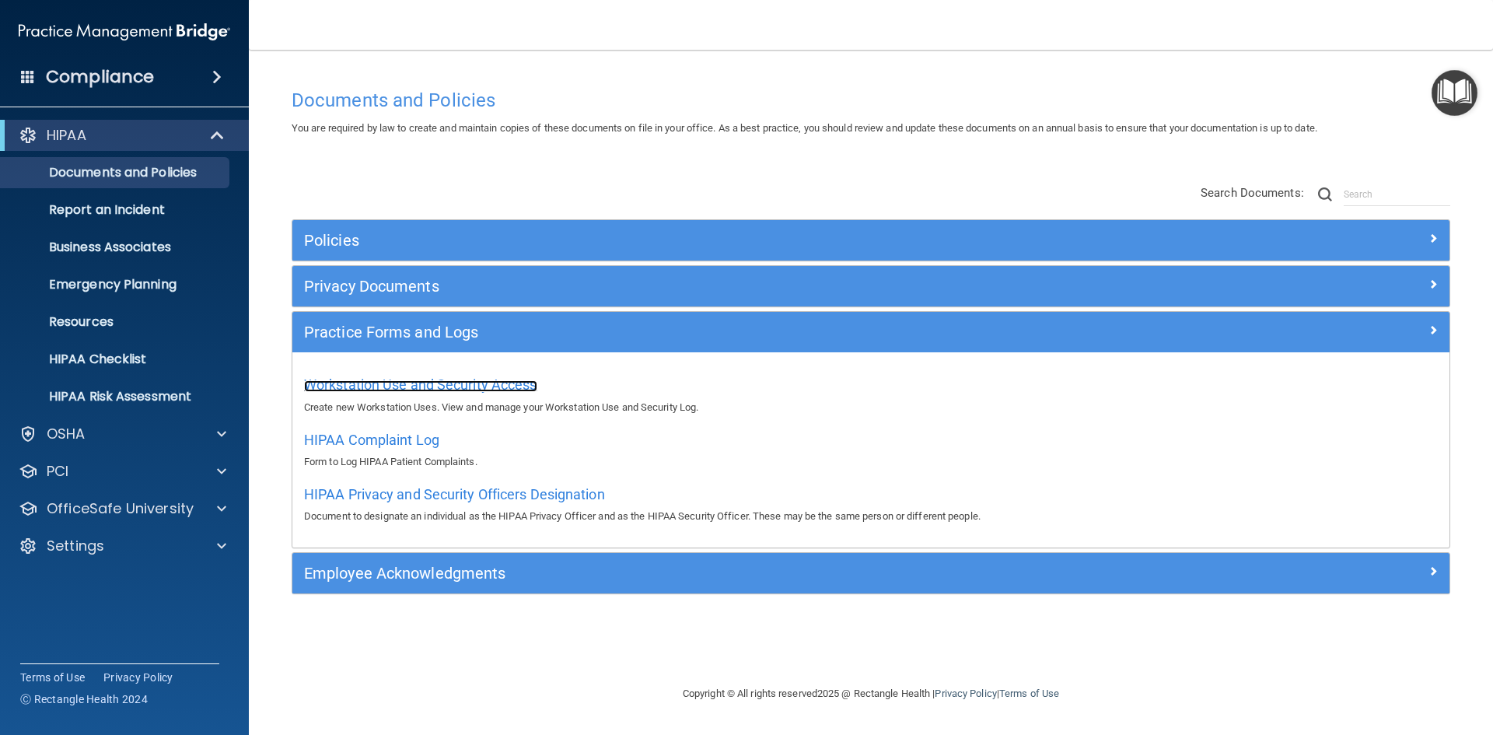
click at [373, 379] on span "Workstation Use and Security Access" at bounding box center [420, 384] width 233 height 16
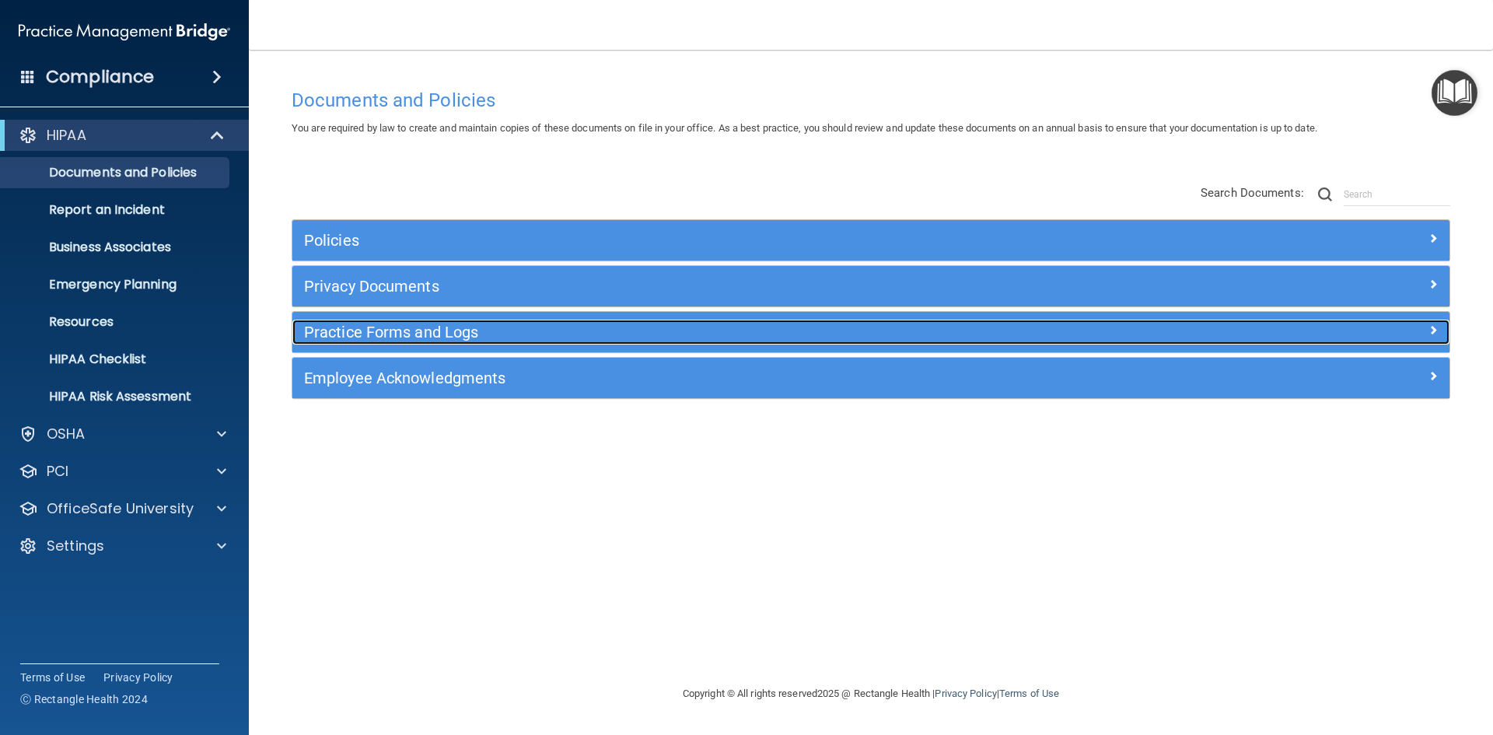
click at [333, 331] on h5 "Practice Forms and Logs" at bounding box center [726, 331] width 844 height 17
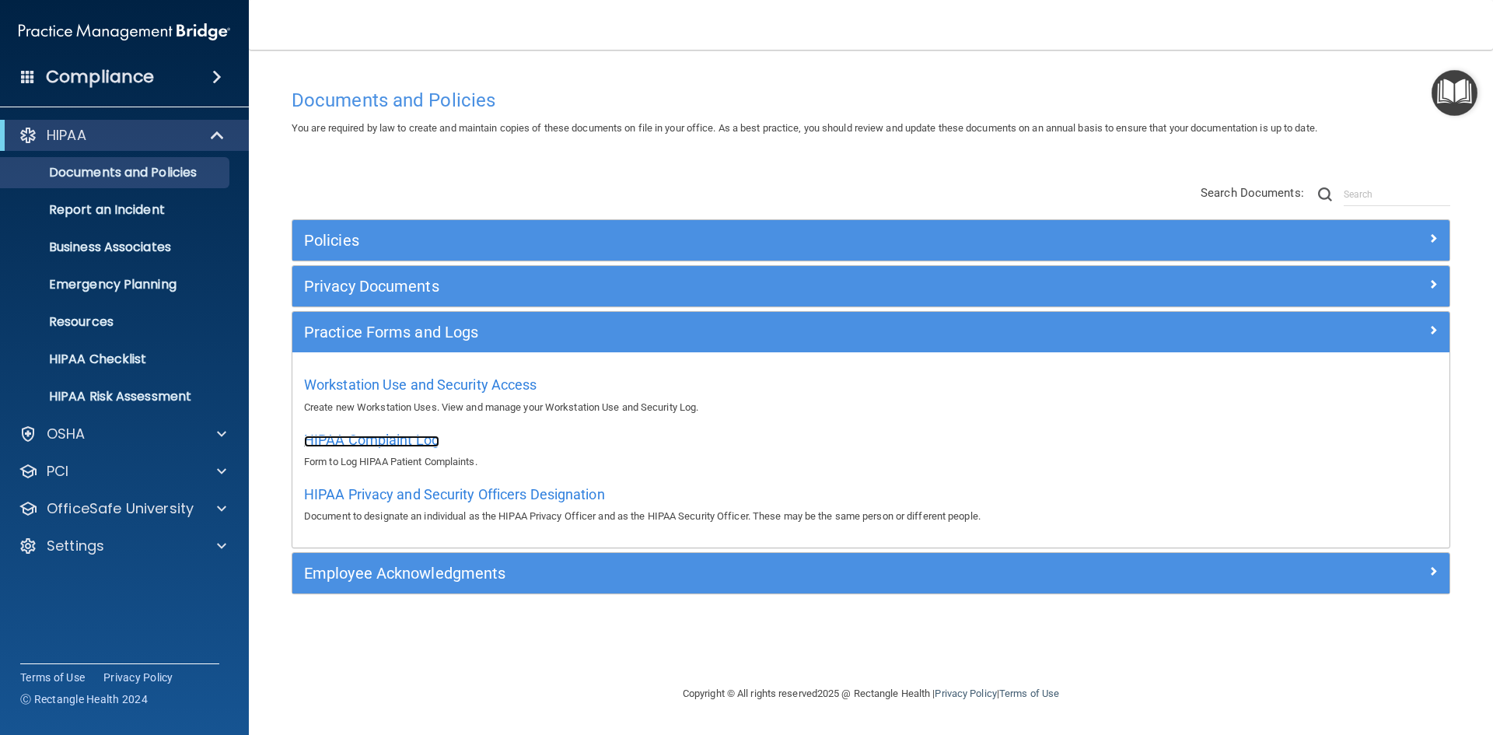
click at [357, 436] on span "HIPAA Complaint Log" at bounding box center [371, 439] width 135 height 16
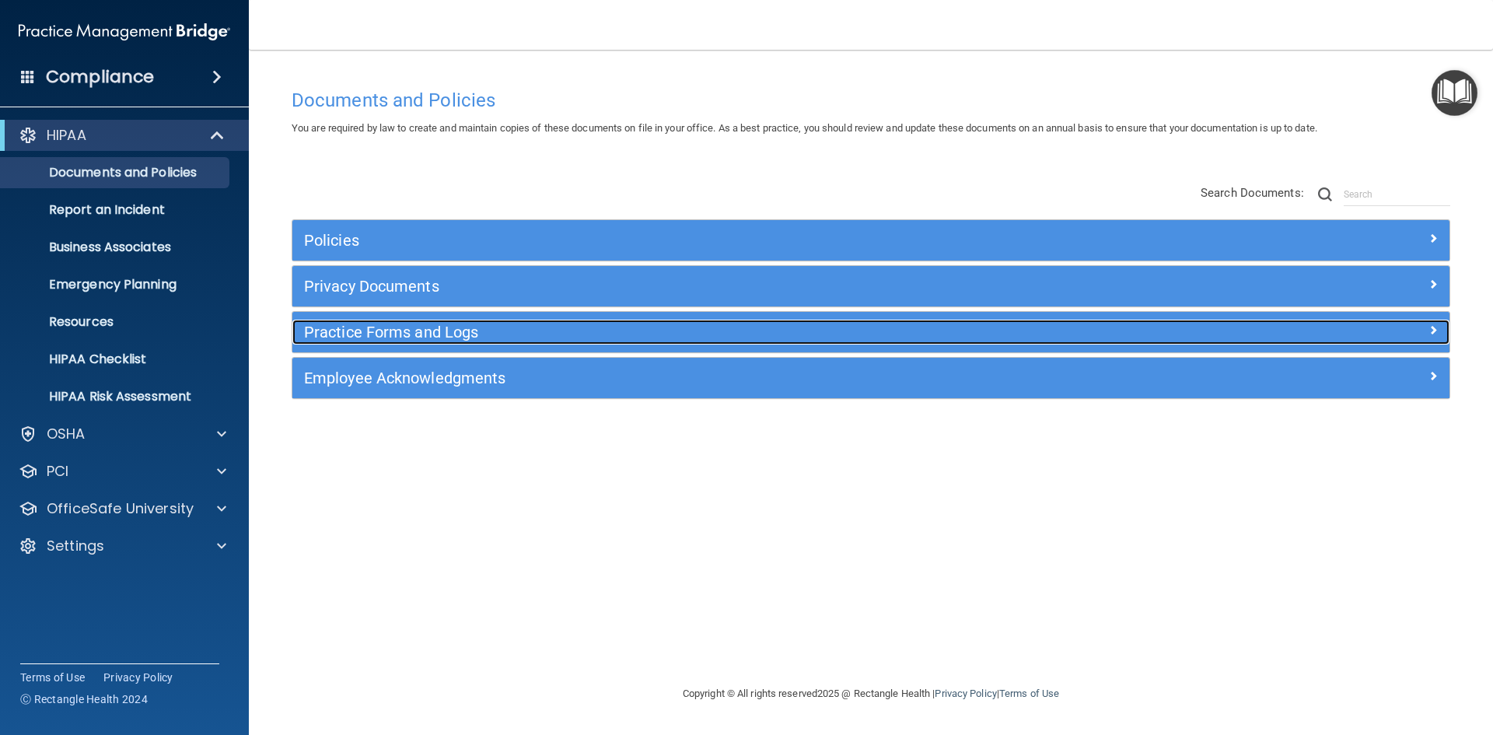
click at [384, 329] on h5 "Practice Forms and Logs" at bounding box center [726, 331] width 844 height 17
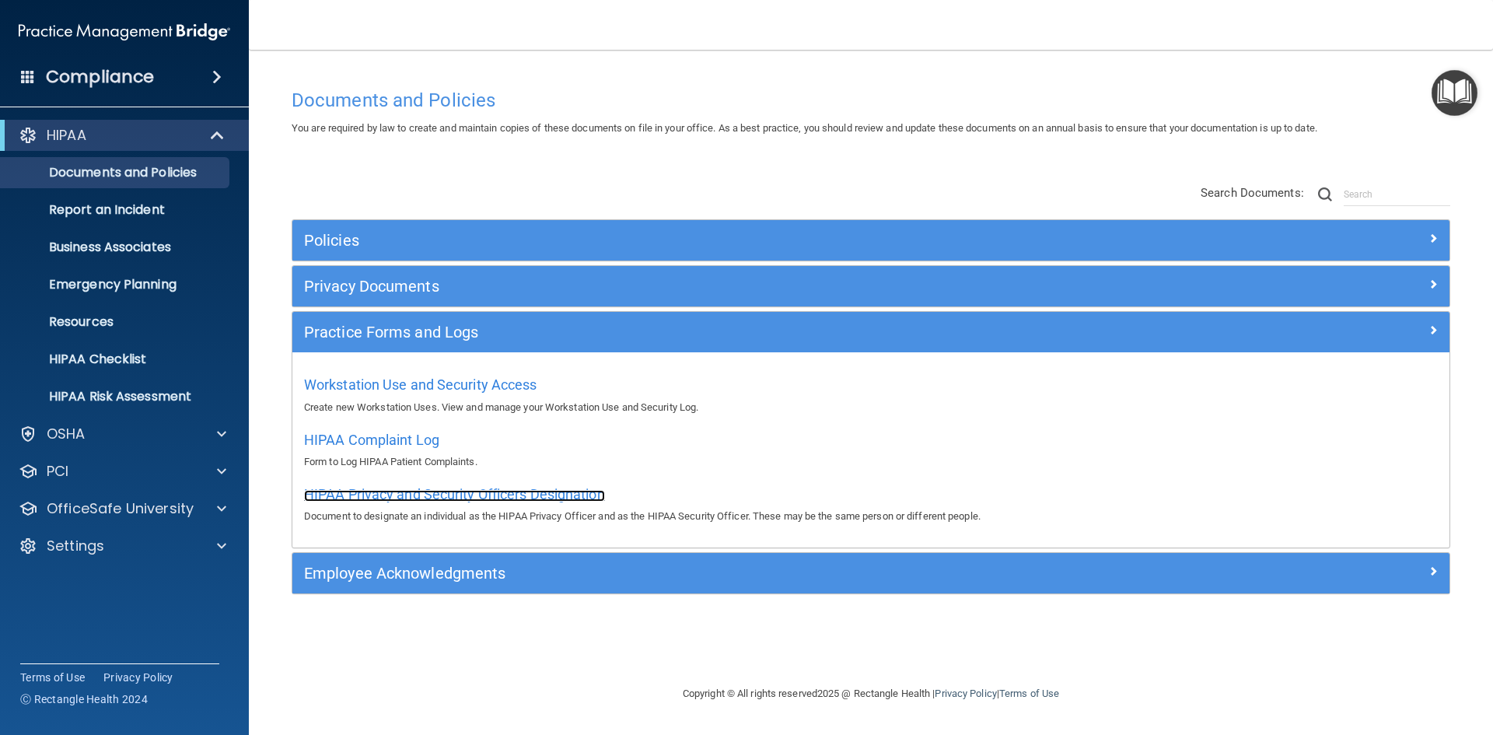
click at [395, 495] on span "HIPAA Privacy and Security Officers Designation" at bounding box center [454, 494] width 301 height 16
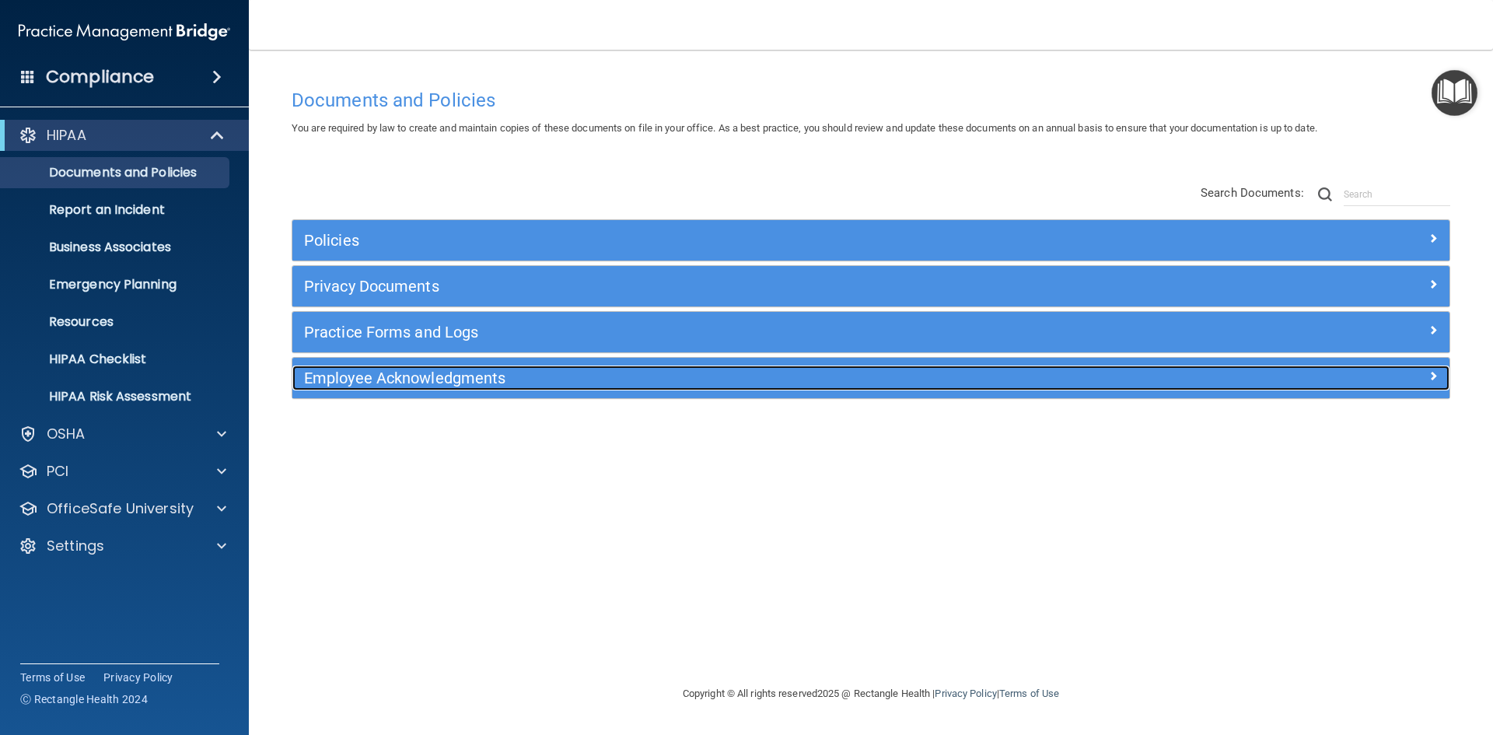
click at [377, 374] on h5 "Employee Acknowledgments" at bounding box center [726, 377] width 844 height 17
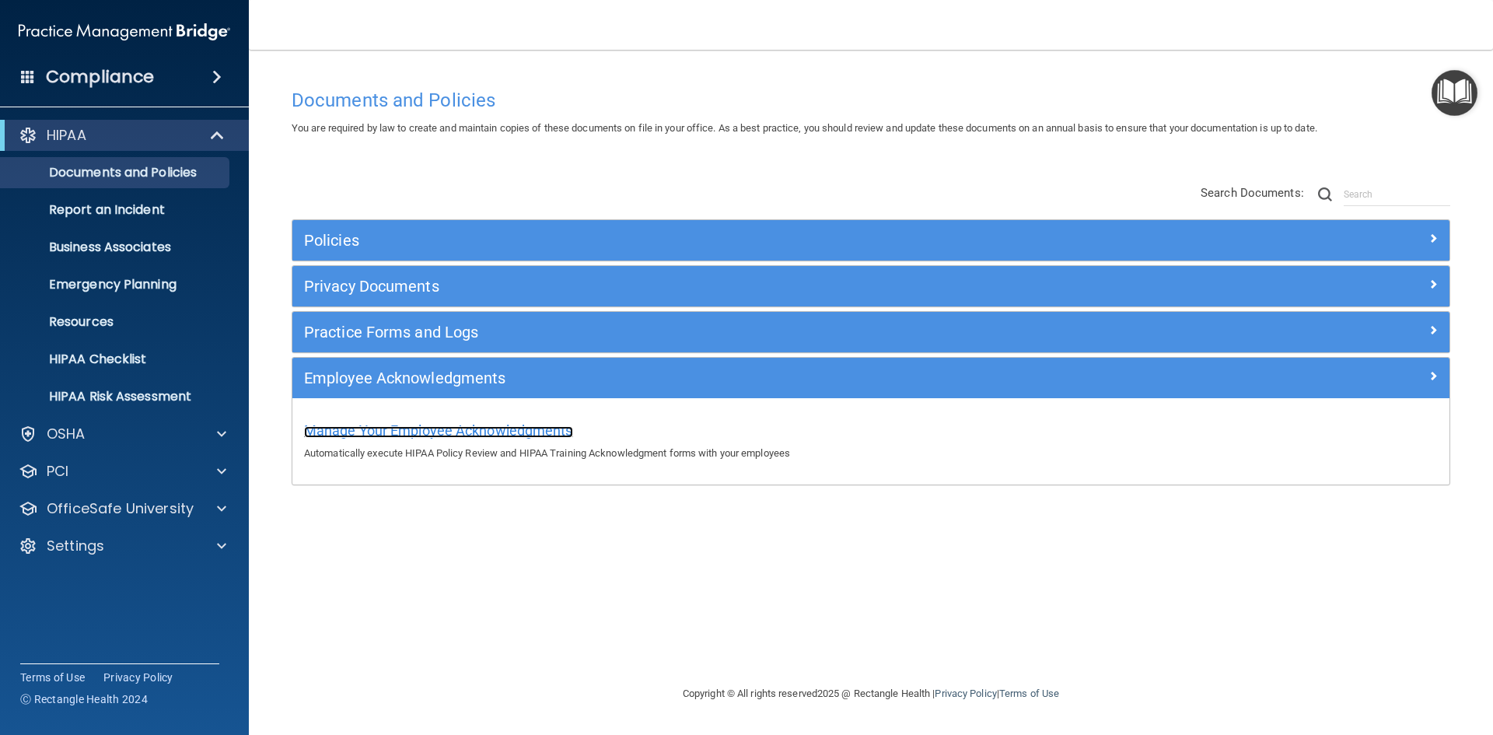
click at [387, 423] on span "Manage Your Employee Acknowledgments" at bounding box center [438, 430] width 269 height 16
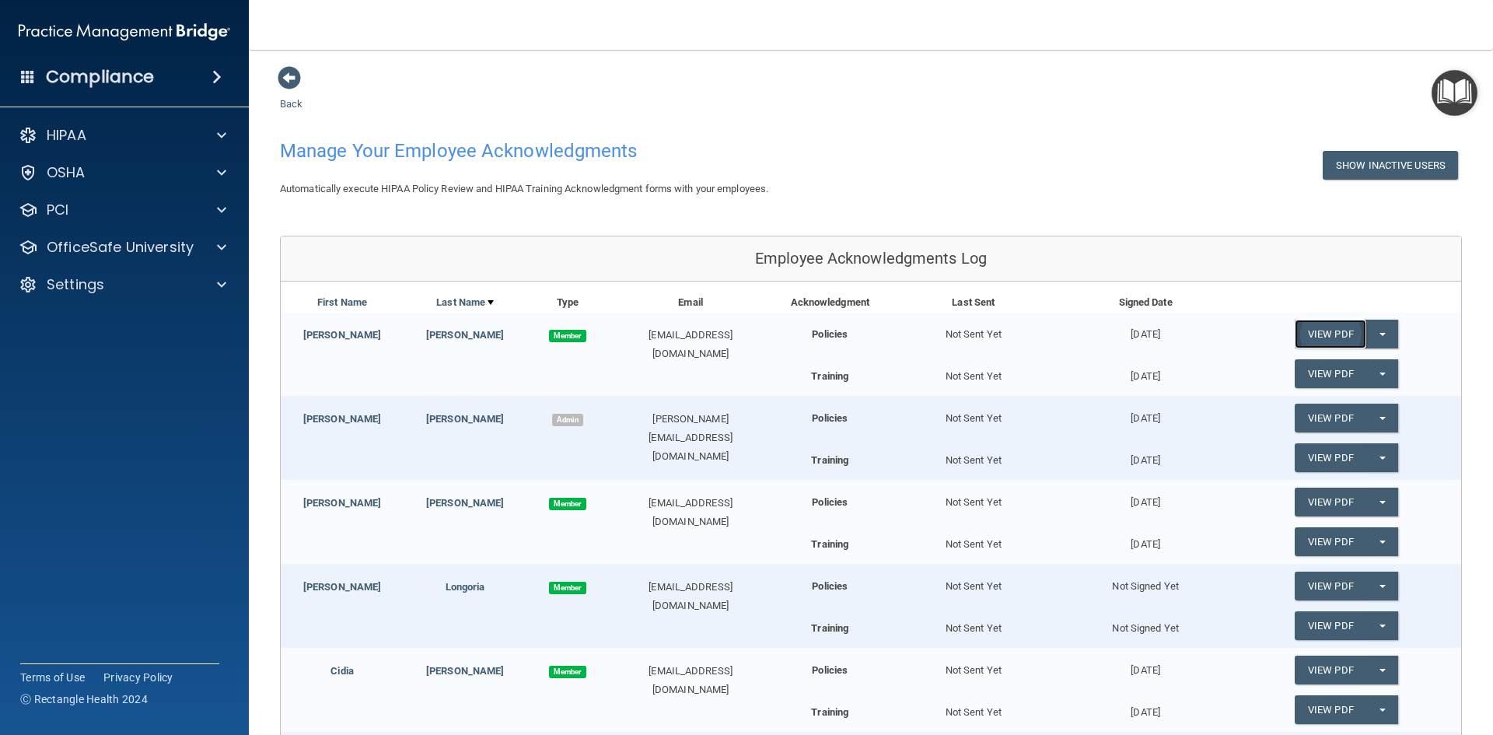
click at [1330, 332] on link "View PDF" at bounding box center [1330, 333] width 72 height 29
click at [69, 243] on p "OfficeSafe University" at bounding box center [120, 247] width 147 height 19
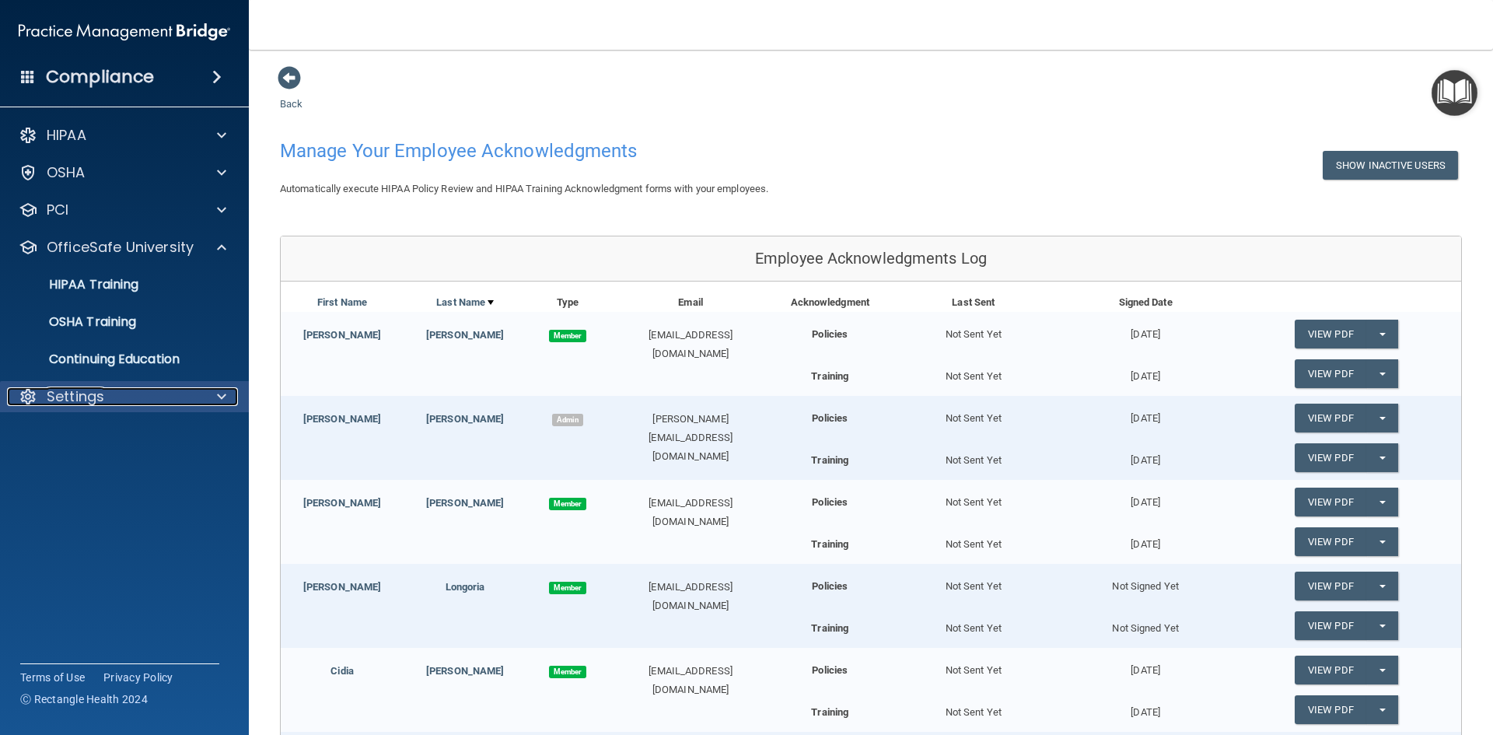
click at [64, 396] on p "Settings" at bounding box center [76, 396] width 58 height 19
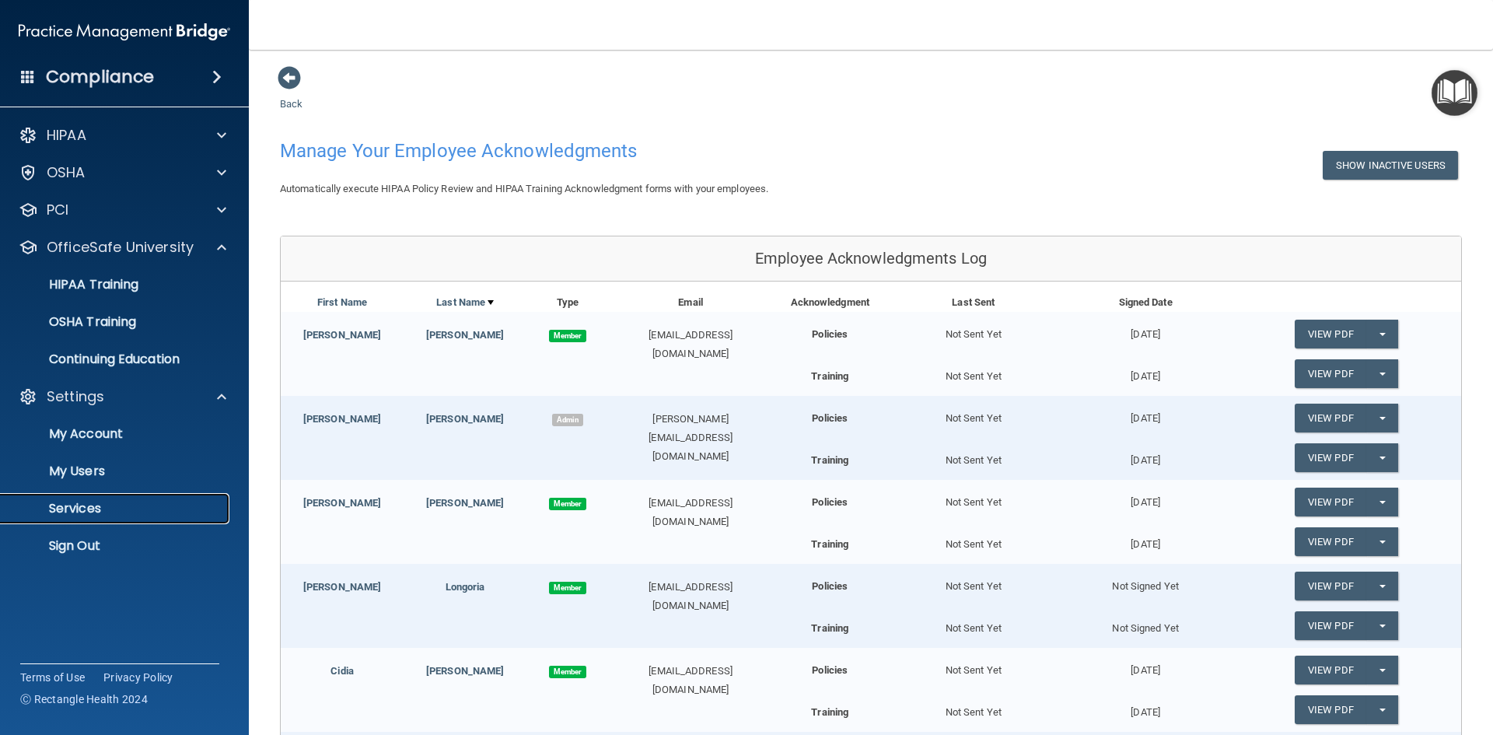
click at [65, 502] on p "Services" at bounding box center [116, 509] width 212 height 16
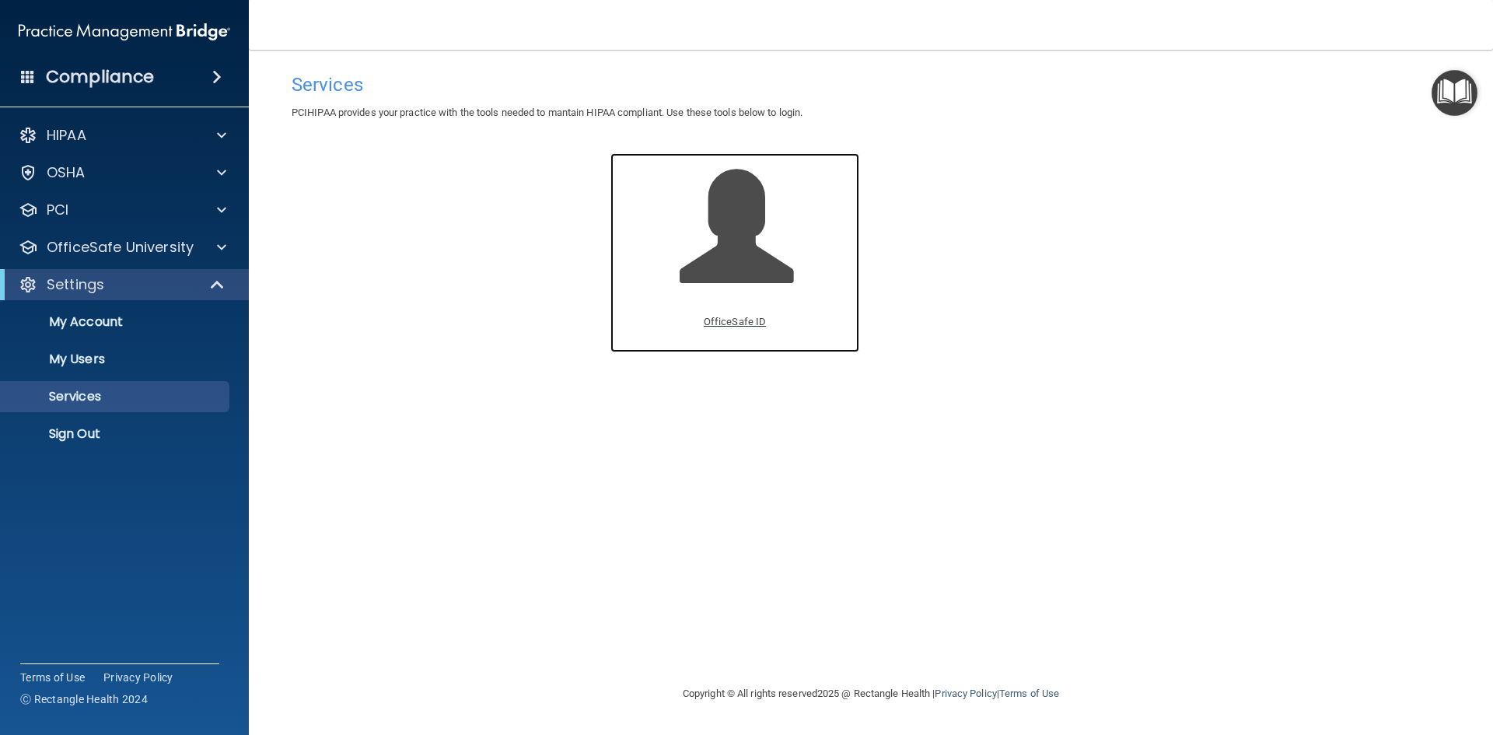
click at [732, 260] on span at bounding box center [753, 238] width 148 height 136
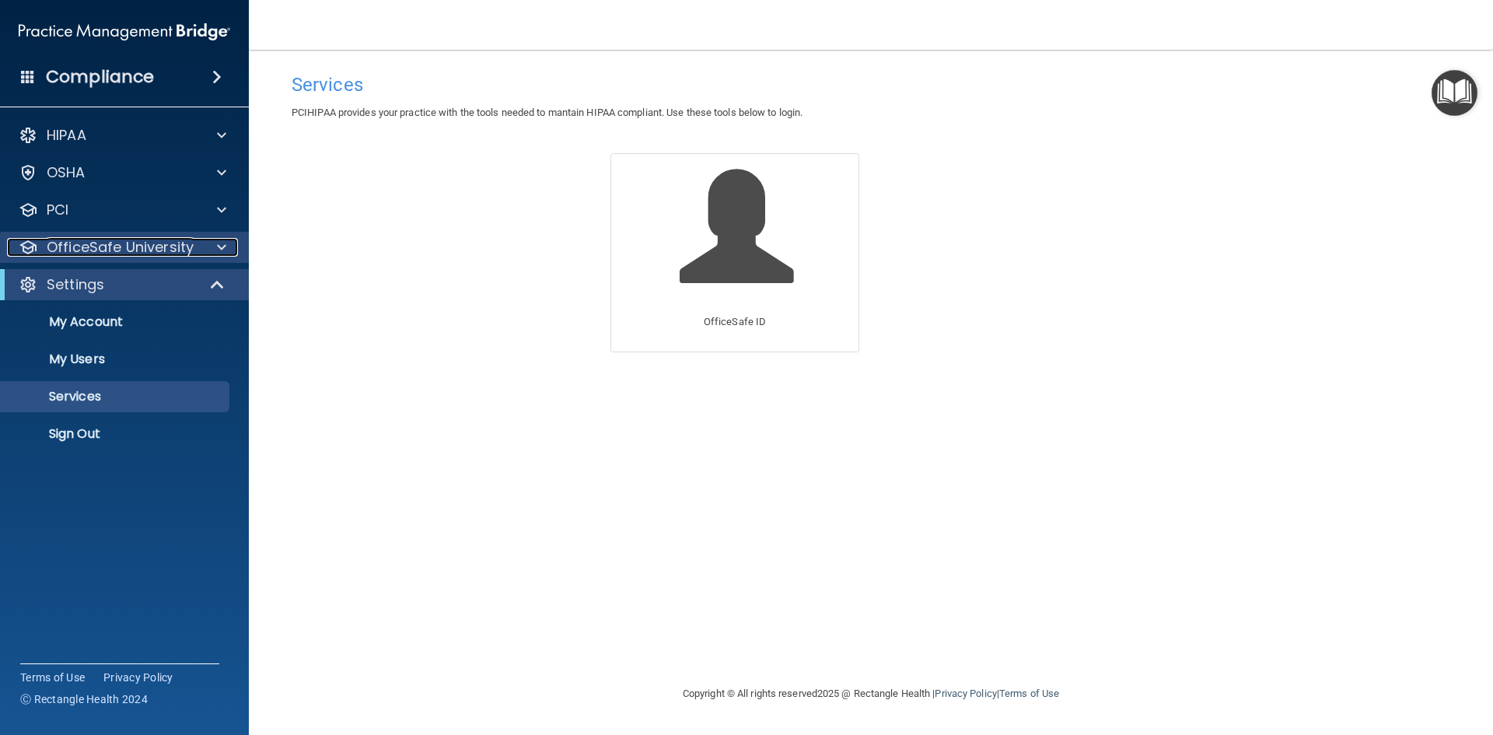
click at [63, 239] on p "OfficeSafe University" at bounding box center [120, 247] width 147 height 19
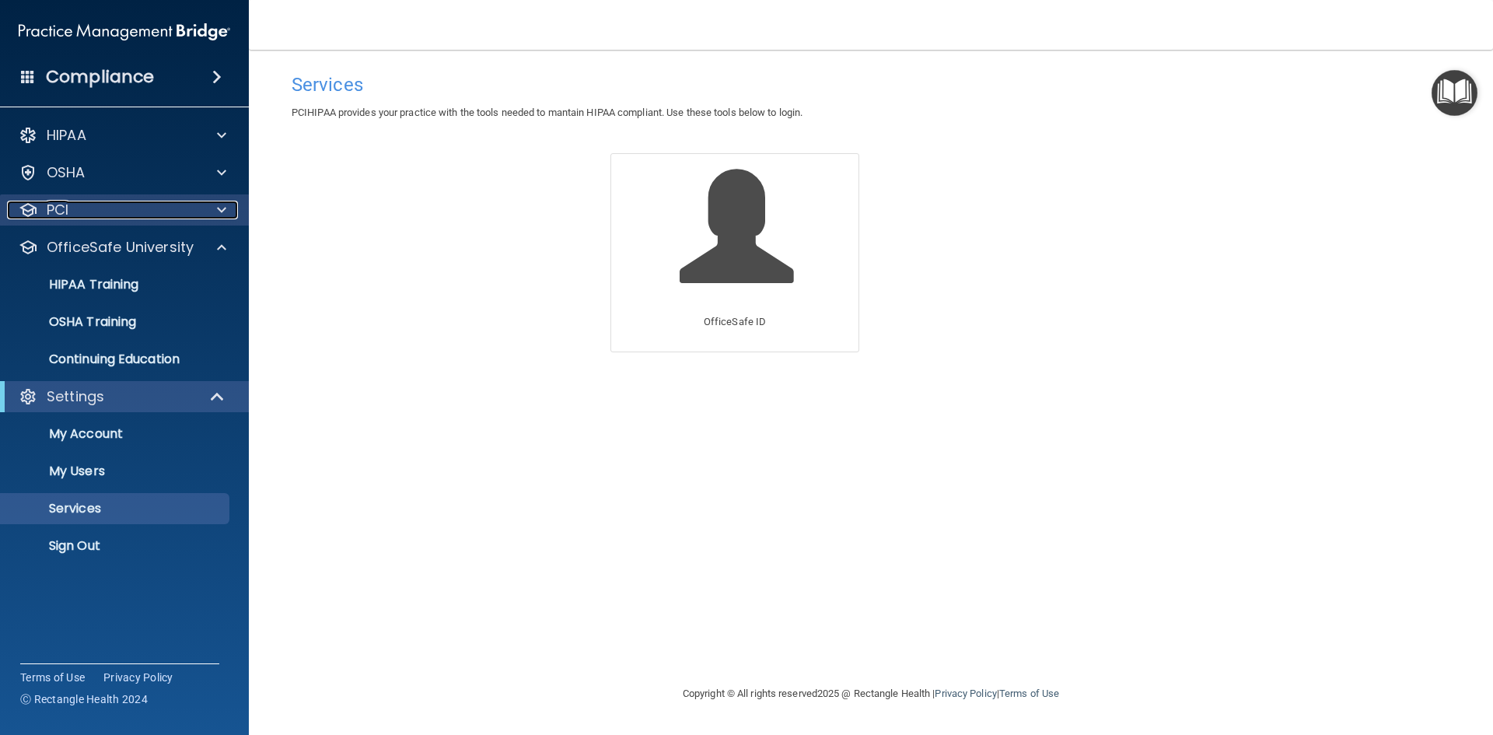
click at [65, 215] on p "PCI" at bounding box center [58, 210] width 22 height 19
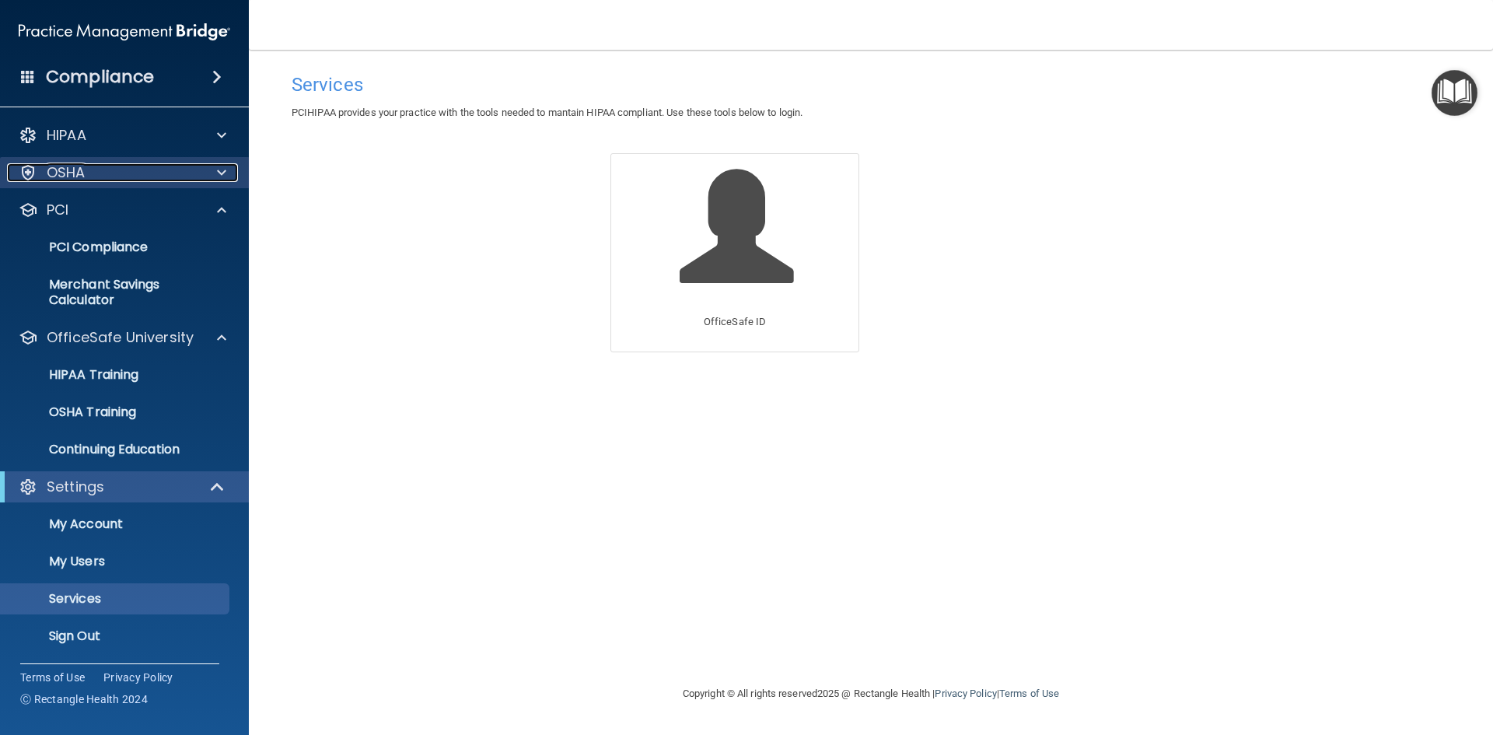
click at [70, 179] on p "OSHA" at bounding box center [66, 172] width 39 height 19
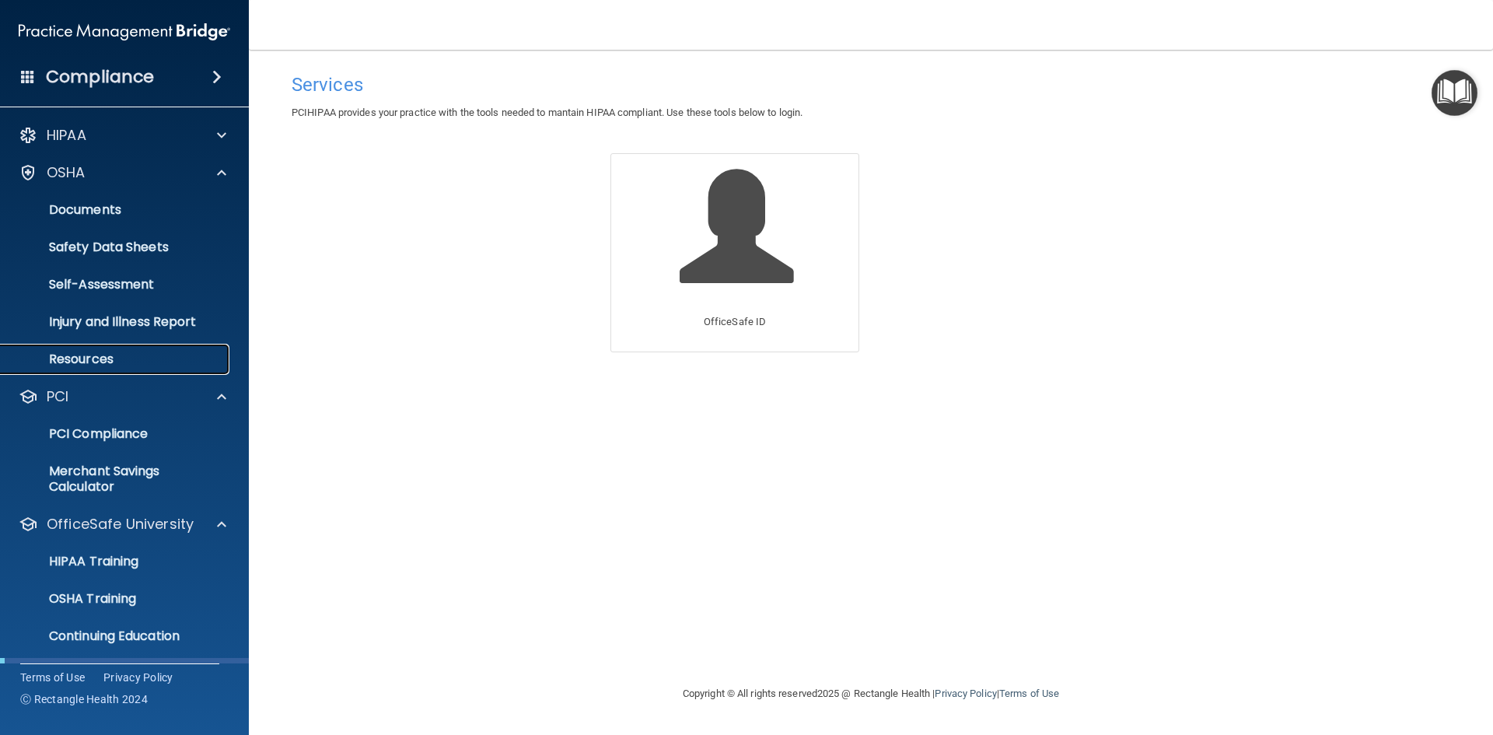
click at [66, 360] on p "Resources" at bounding box center [116, 359] width 212 height 16
